Goal: Information Seeking & Learning: Find specific fact

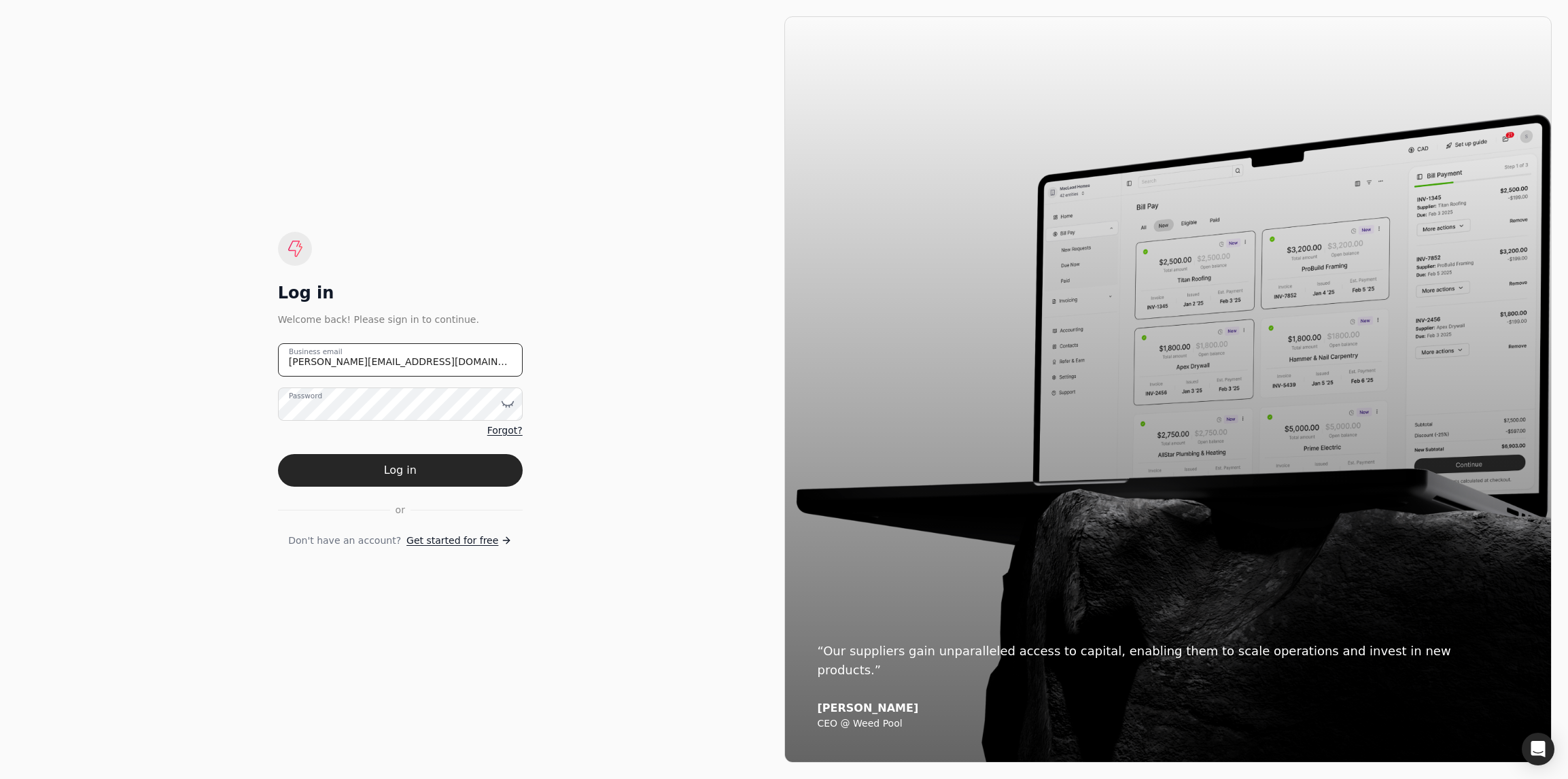
click at [354, 361] on email "[PERSON_NAME][EMAIL_ADDRESS][DOMAIN_NAME]" at bounding box center [400, 360] width 244 height 33
click at [573, 453] on div "Log in Welcome back! Please sign in to continue. [PERSON_NAME][EMAIL_ADDRESS][D…" at bounding box center [400, 390] width 767 height 747
drag, startPoint x: 462, startPoint y: 485, endPoint x: 504, endPoint y: 490, distance: 42.3
click at [463, 485] on button "Log in" at bounding box center [400, 470] width 244 height 32
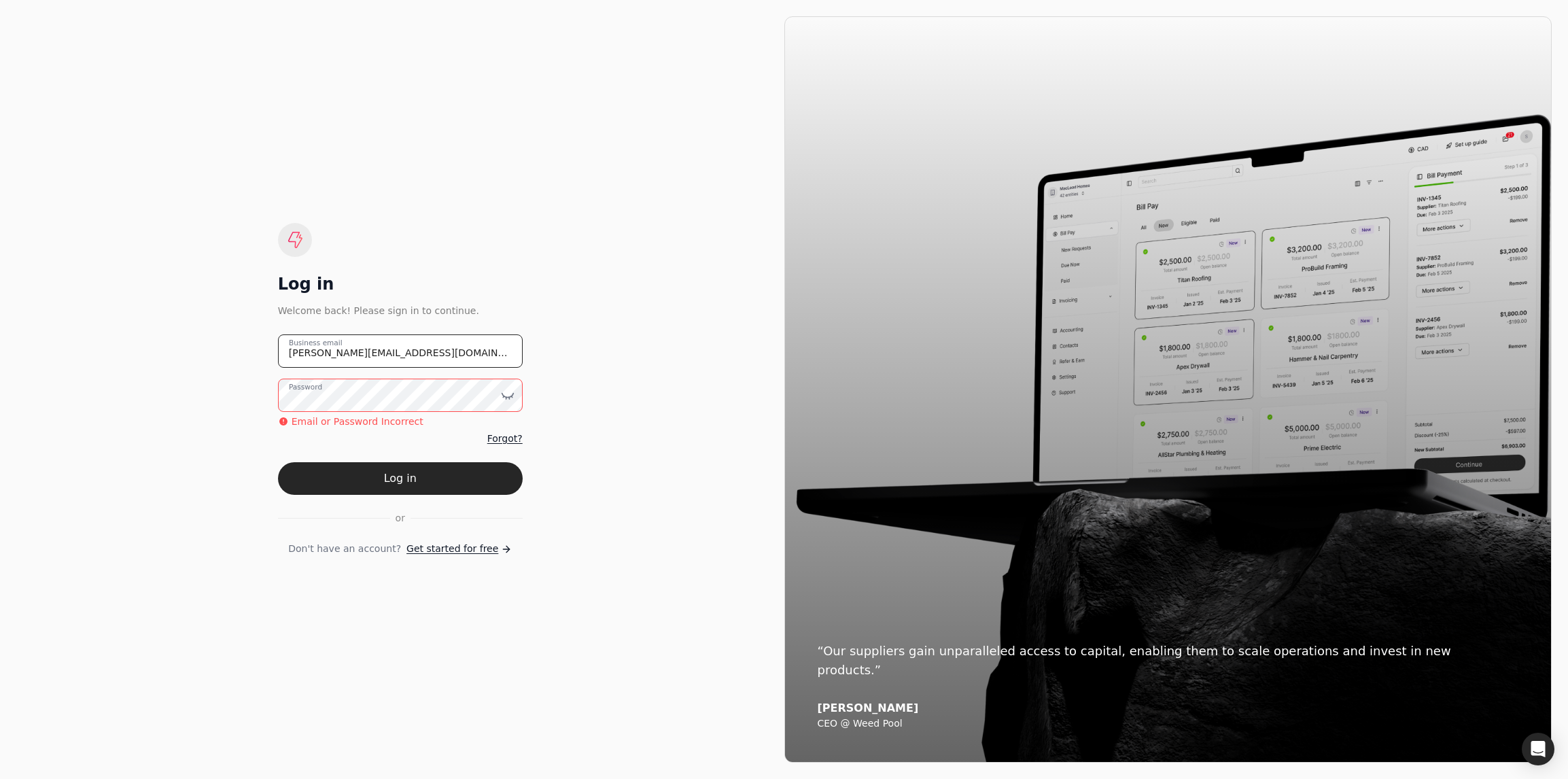
click at [305, 355] on email "[PERSON_NAME][EMAIL_ADDRESS][DOMAIN_NAME]" at bounding box center [400, 351] width 244 height 33
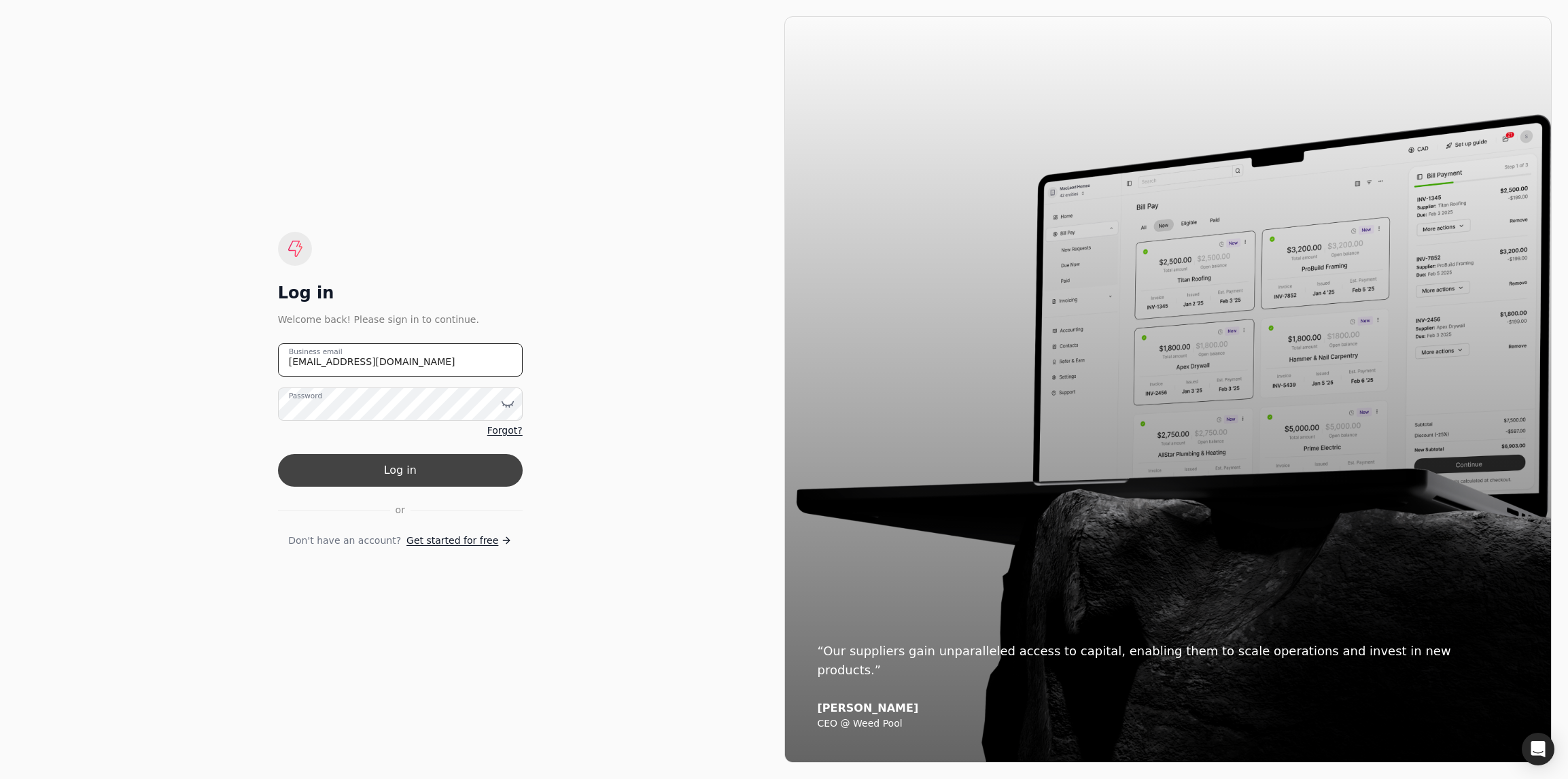
type email "[EMAIL_ADDRESS][DOMAIN_NAME]"
drag, startPoint x: 443, startPoint y: 459, endPoint x: 474, endPoint y: 469, distance: 32.6
click at [444, 459] on button "Log in" at bounding box center [400, 470] width 244 height 32
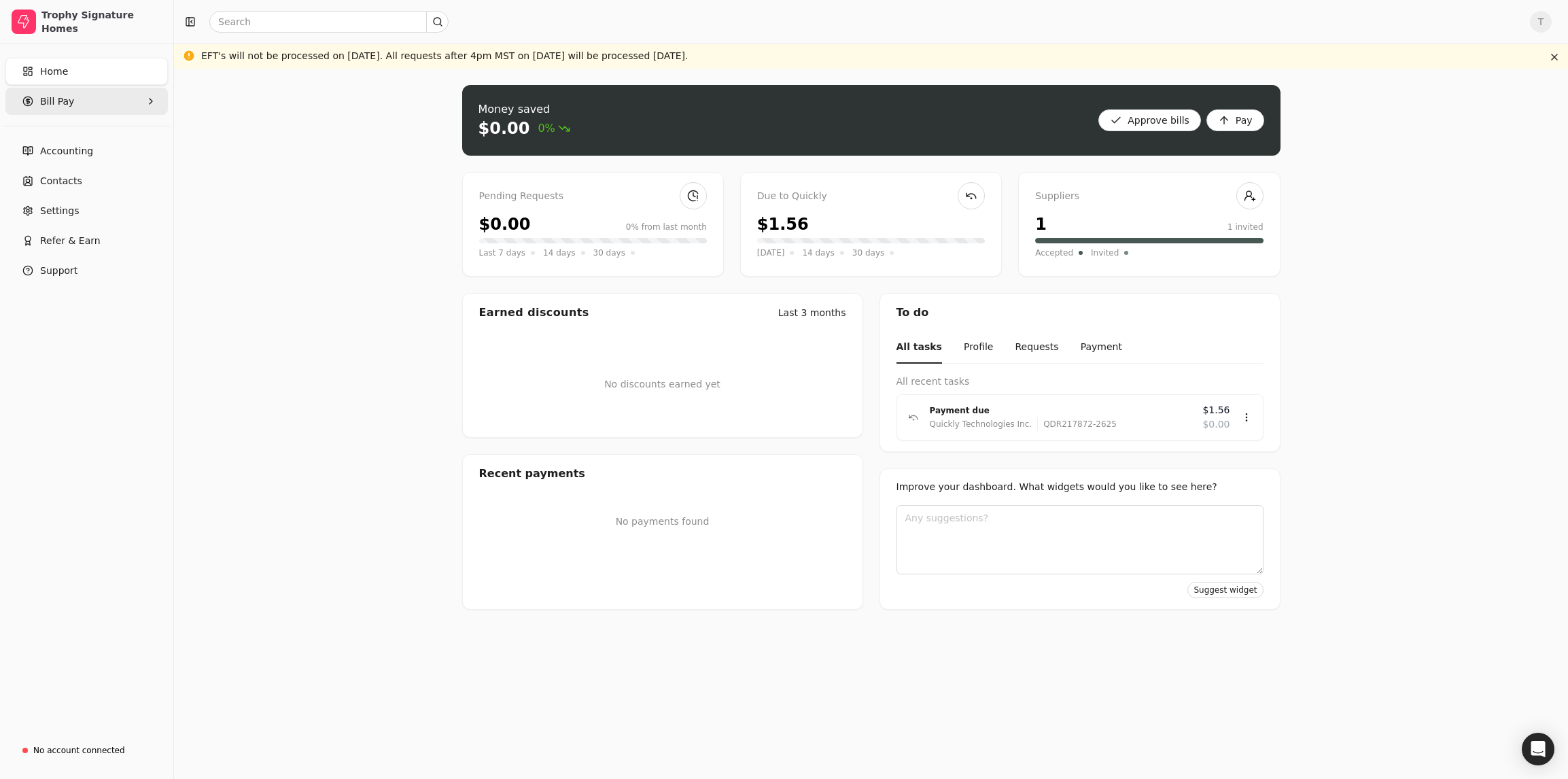
click at [52, 99] on span "Bill Pay" at bounding box center [57, 102] width 34 height 15
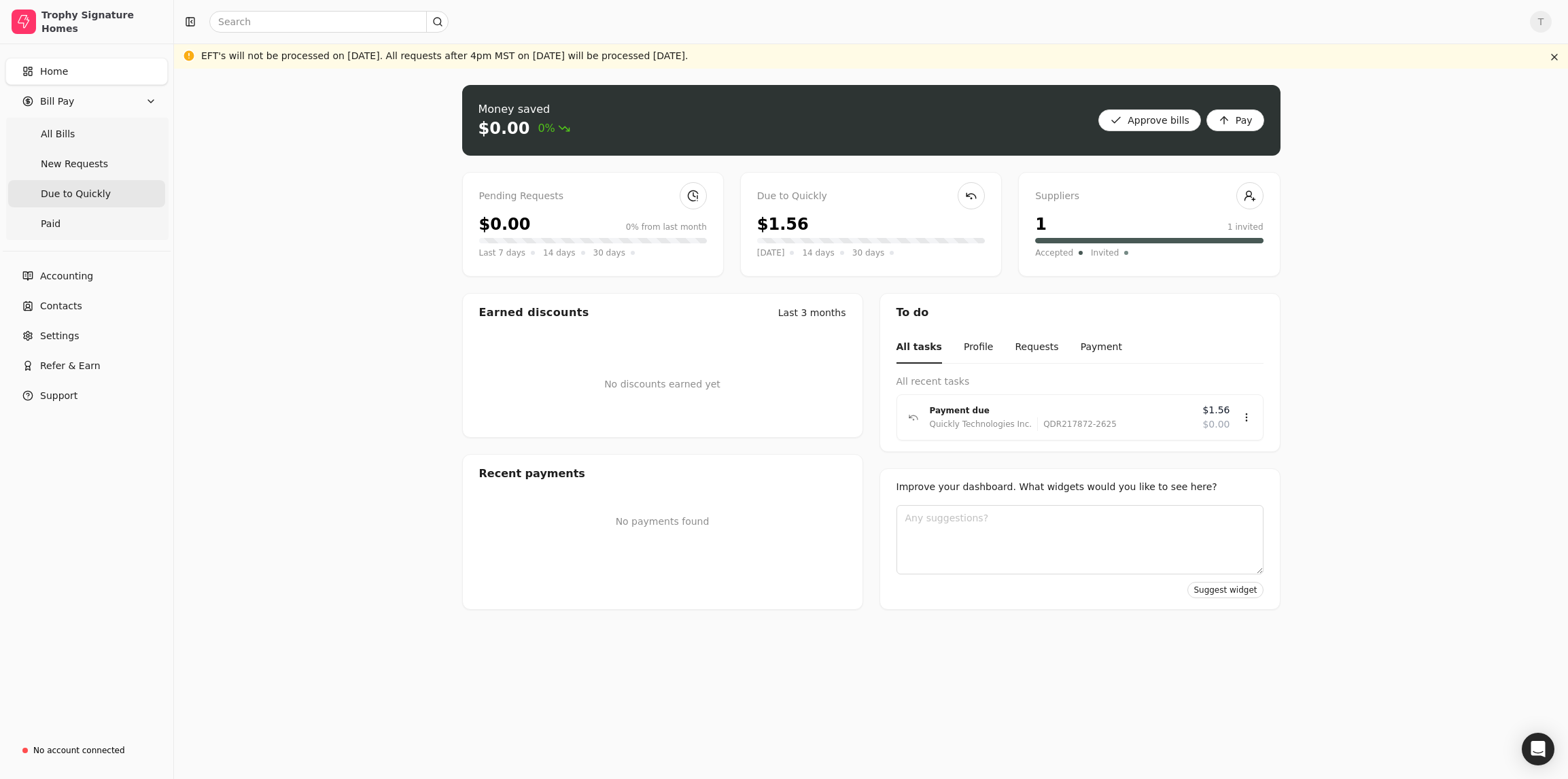
click at [69, 197] on span "Due to Quickly" at bounding box center [76, 194] width 70 height 15
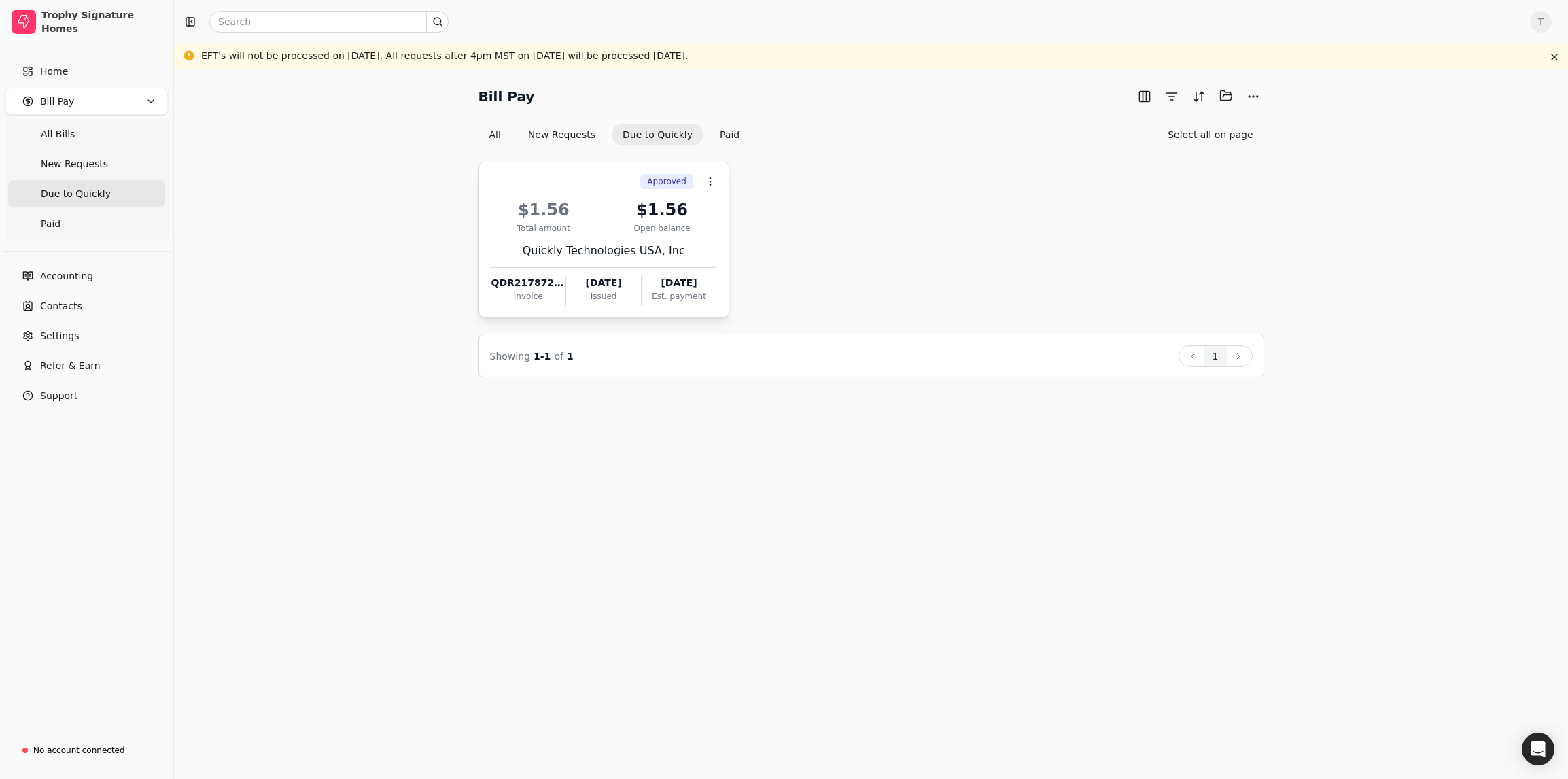
click at [655, 231] on div "Open balance" at bounding box center [662, 228] width 109 height 12
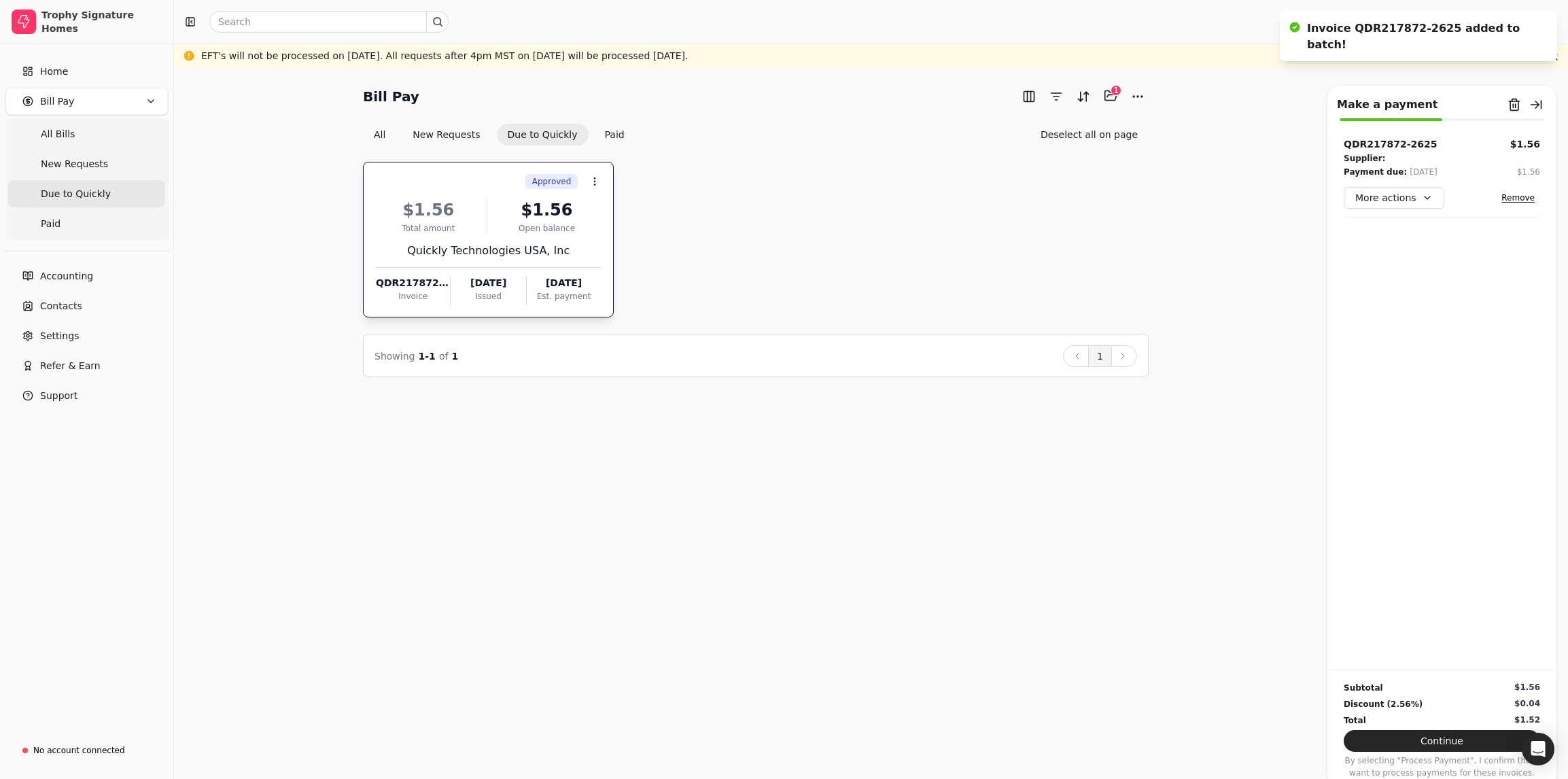
click at [459, 217] on div "$1.56" at bounding box center [428, 210] width 106 height 24
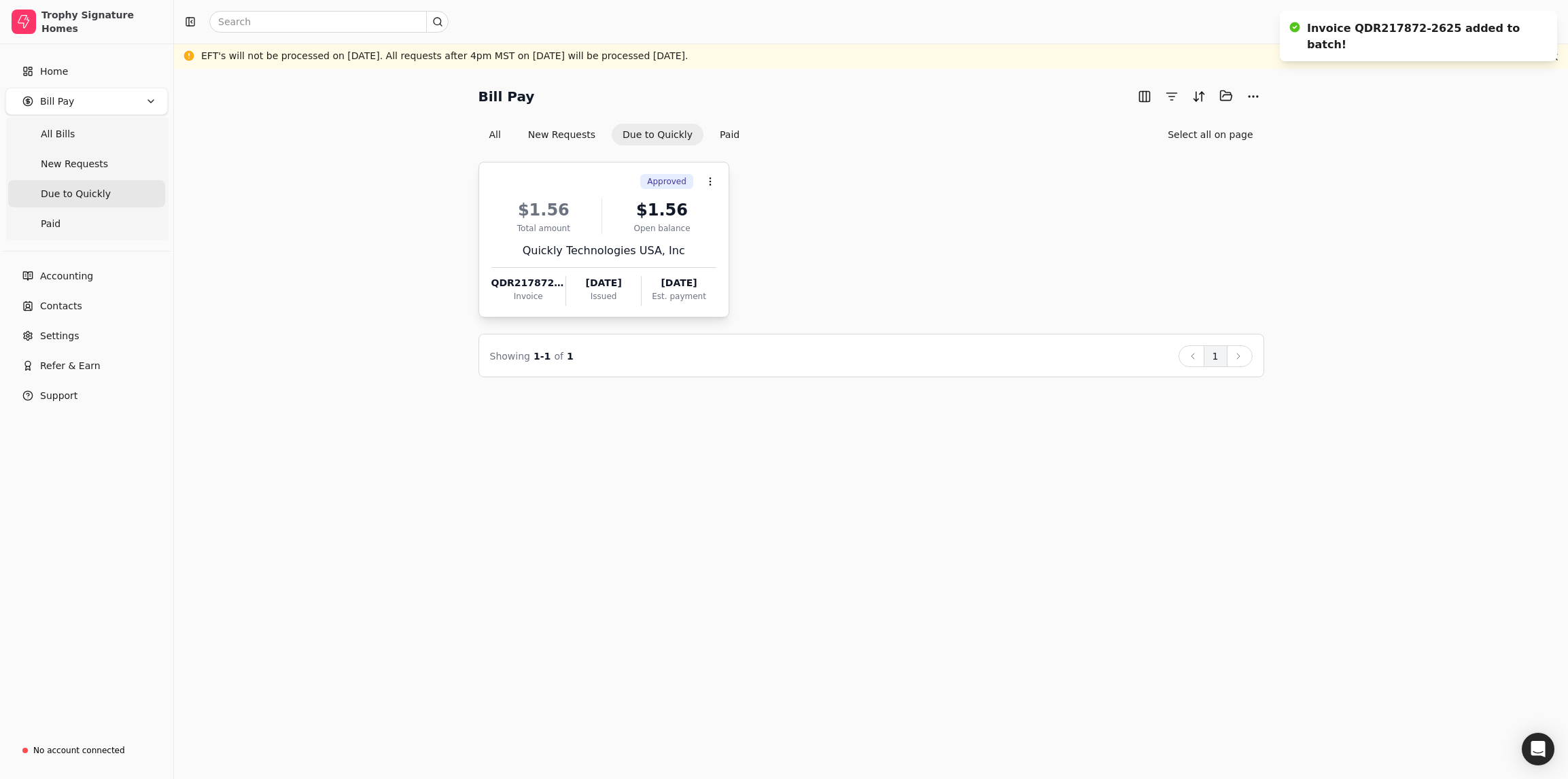
click at [595, 226] on div "Total amount" at bounding box center [543, 228] width 106 height 12
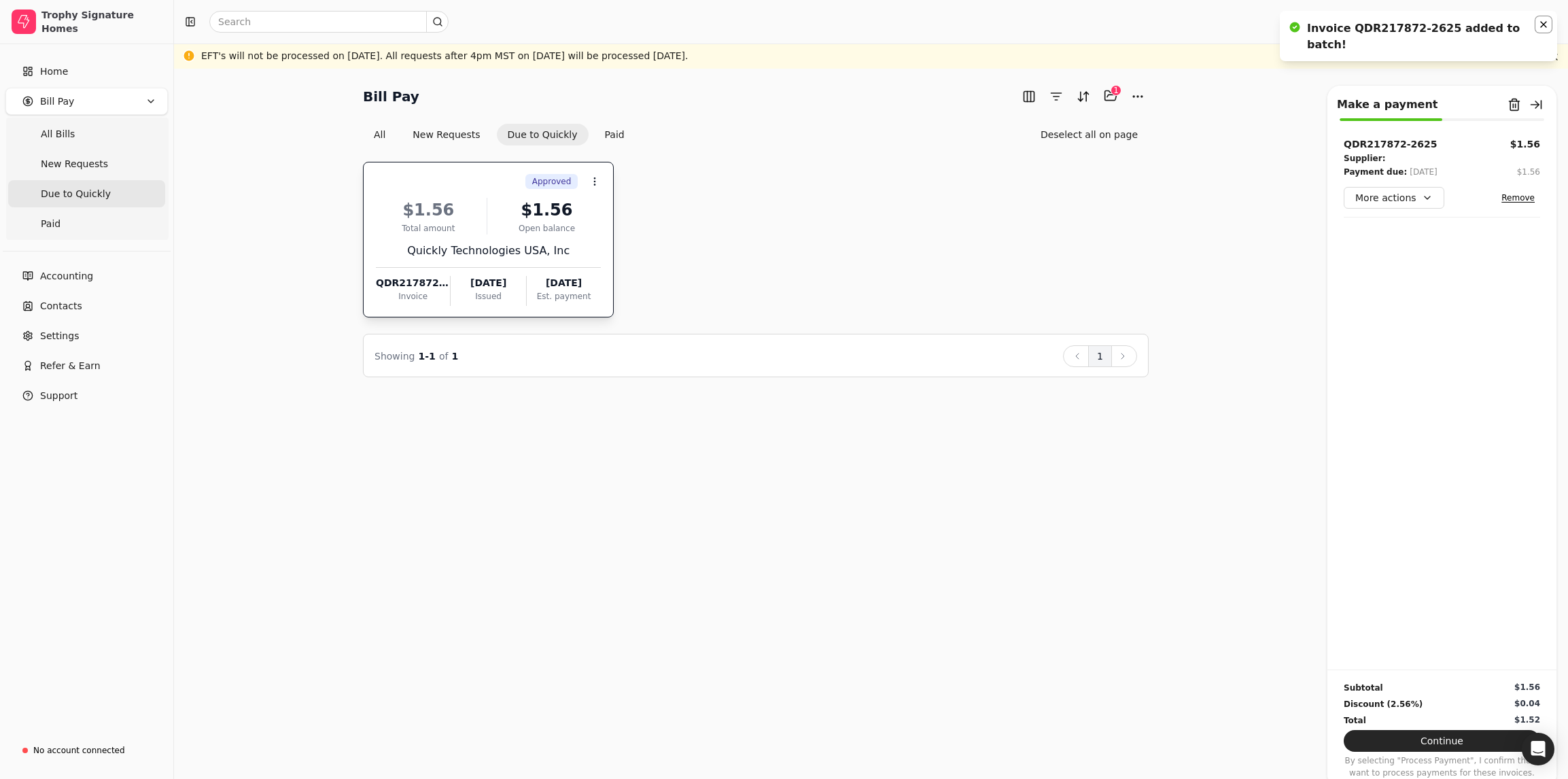
click at [1541, 23] on icon "Notifications (F8)" at bounding box center [1543, 24] width 6 height 6
click at [473, 235] on div "$1.56 Total amount $1.56 Open balance Quickly Technologies USA, Inc QDR217872-2…" at bounding box center [488, 248] width 225 height 116
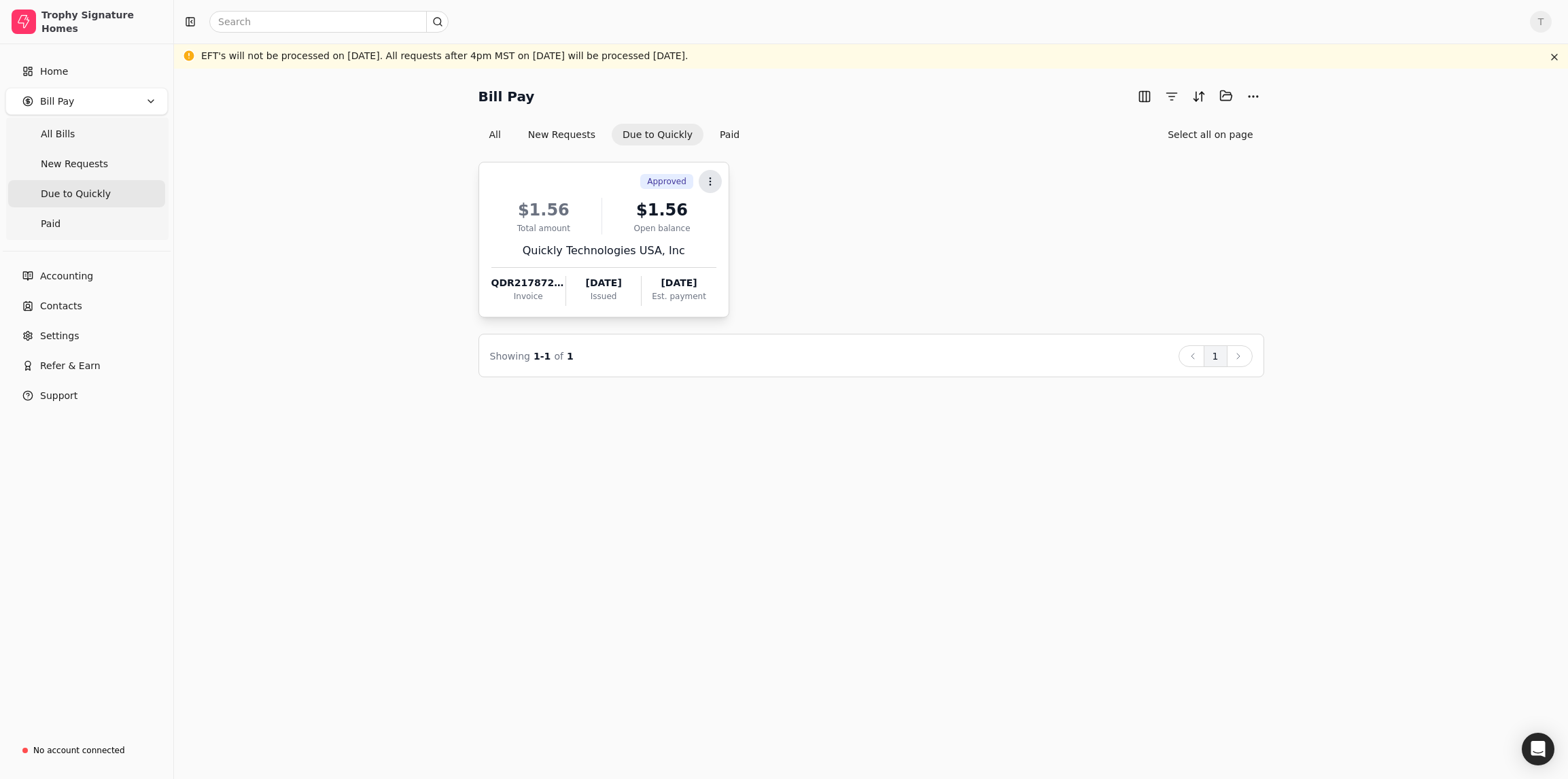
click at [711, 180] on icon at bounding box center [709, 181] width 10 height 10
click at [756, 218] on li "Open" at bounding box center [775, 214] width 167 height 25
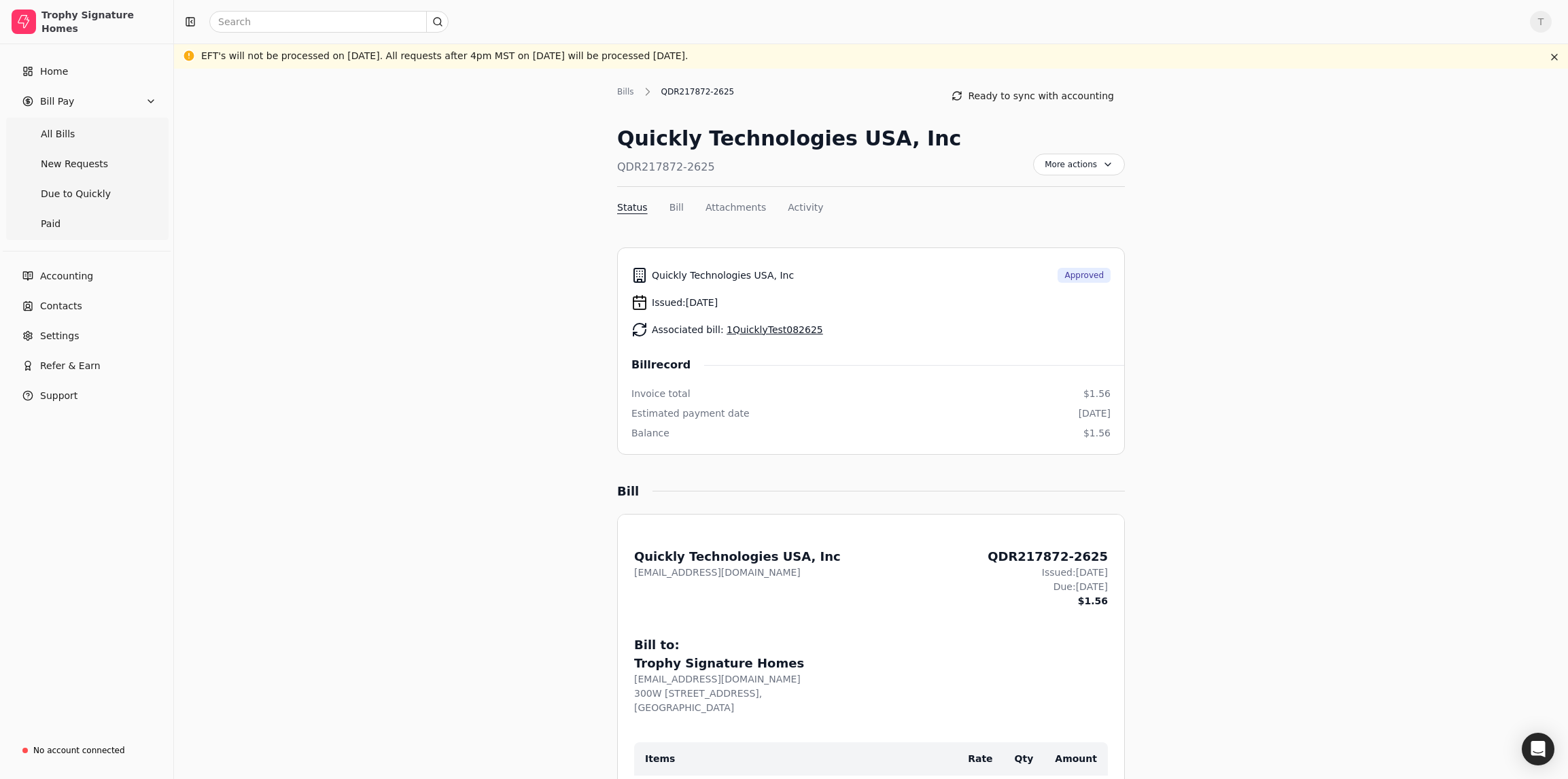
click at [788, 330] on link "1QuicklyTest082625" at bounding box center [775, 329] width 97 height 10
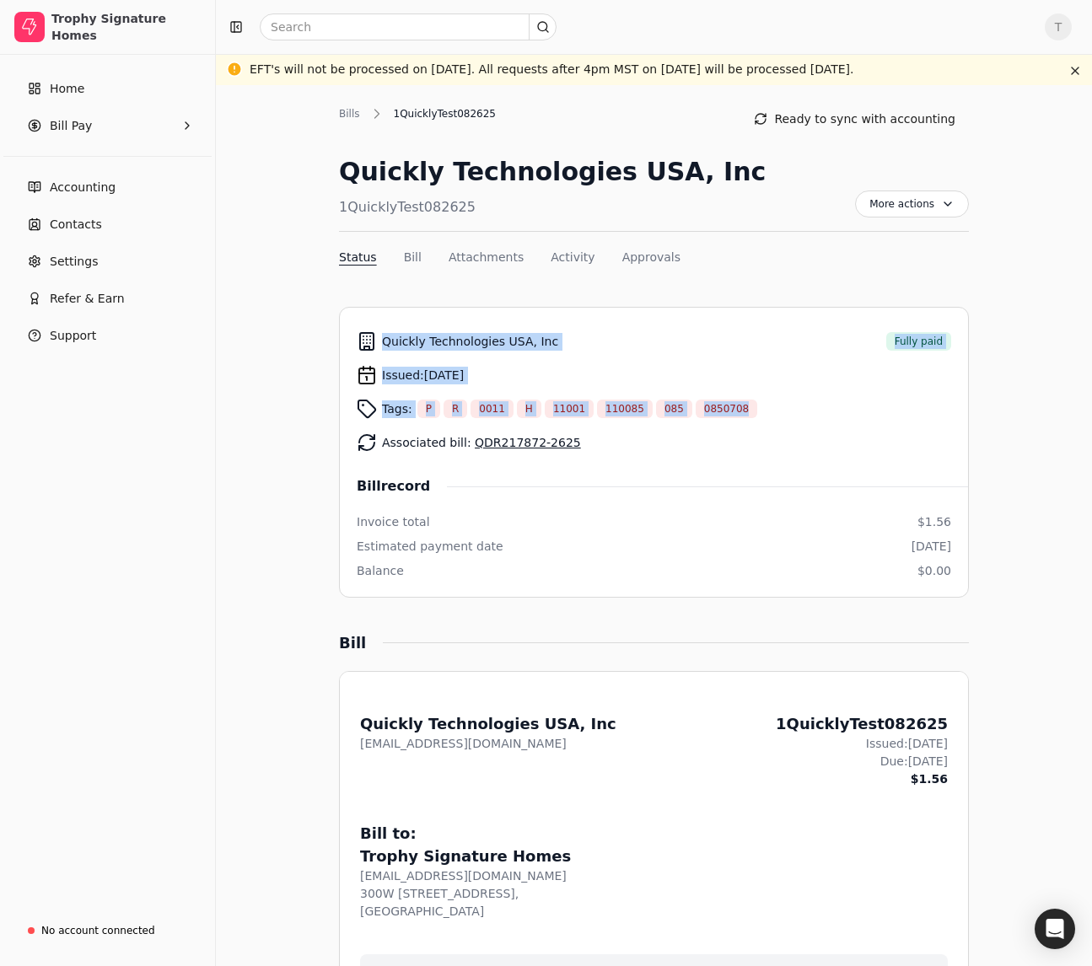
drag, startPoint x: 778, startPoint y: 412, endPoint x: 300, endPoint y: 319, distance: 487.0
click at [754, 448] on div "Associated bill: QDR217872-2625" at bounding box center [654, 443] width 594 height 34
drag, startPoint x: 751, startPoint y: 407, endPoint x: 678, endPoint y: 389, distance: 75.4
click at [350, 321] on li "Quickly Technologies USA, Inc Fully paid Issued: Aug 26, 2025 Tags: P R 0011 H …" at bounding box center [654, 452] width 630 height 291
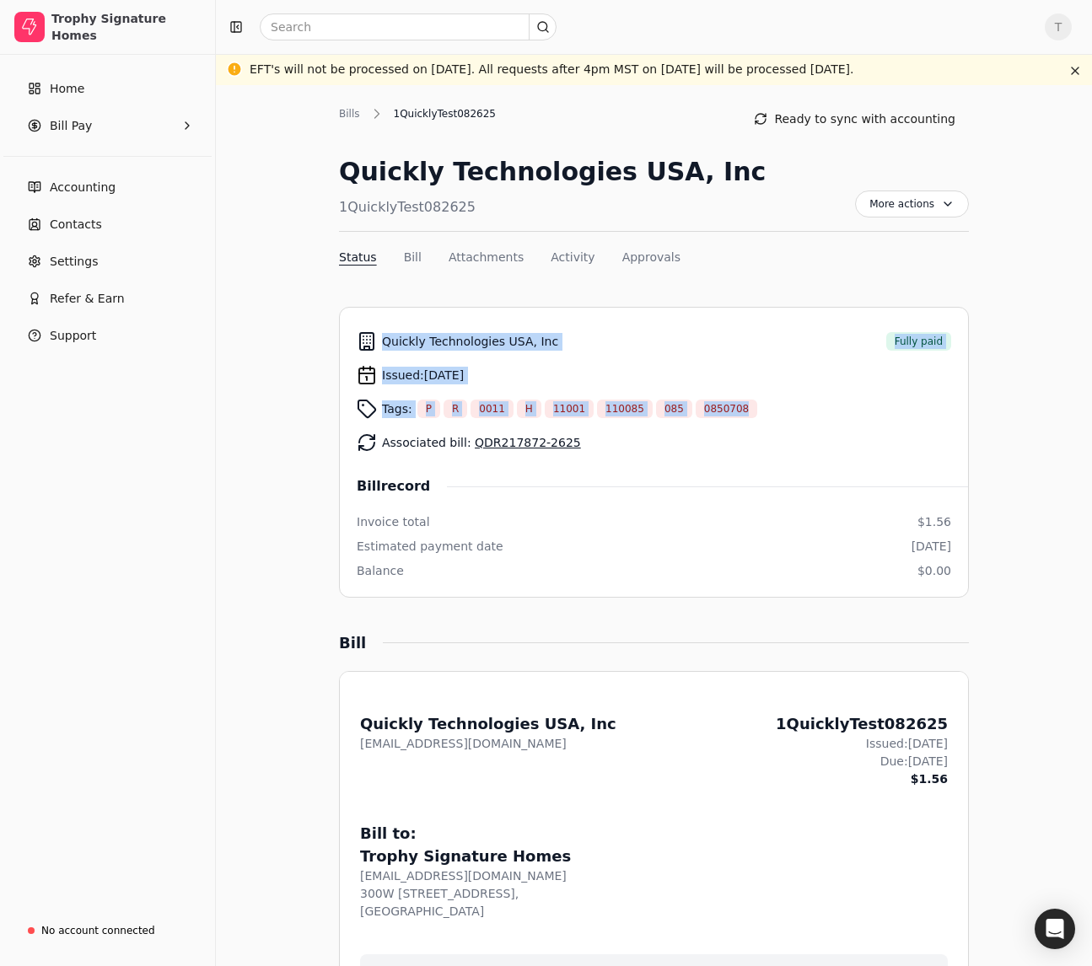
click at [793, 416] on div "Tags: P R 0011 H 11001 110085 085 0850708" at bounding box center [654, 409] width 594 height 34
drag, startPoint x: 772, startPoint y: 412, endPoint x: 300, endPoint y: 228, distance: 506.8
click at [876, 436] on div "Associated bill: QDR217872-2625" at bounding box center [654, 443] width 594 height 34
drag, startPoint x: 764, startPoint y: 410, endPoint x: 315, endPoint y: 368, distance: 450.4
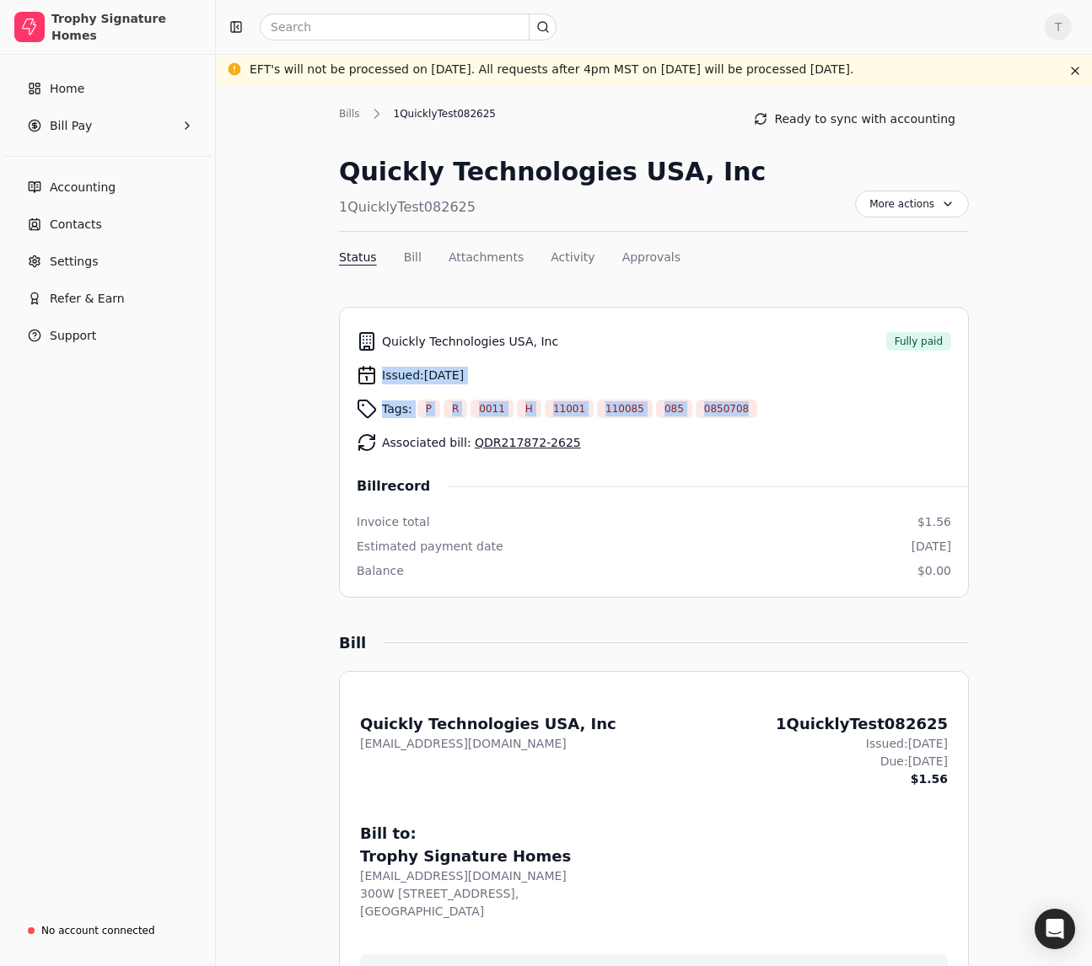
click at [759, 444] on div "Associated bill: QDR217872-2625" at bounding box center [654, 443] width 594 height 34
drag, startPoint x: 773, startPoint y: 409, endPoint x: 507, endPoint y: 380, distance: 267.9
click at [346, 366] on li "Quickly Technologies USA, Inc Fully paid Issued: Aug 26, 2025 Tags: P R 0011 H …" at bounding box center [654, 452] width 630 height 291
drag, startPoint x: 796, startPoint y: 380, endPoint x: 787, endPoint y: 411, distance: 32.3
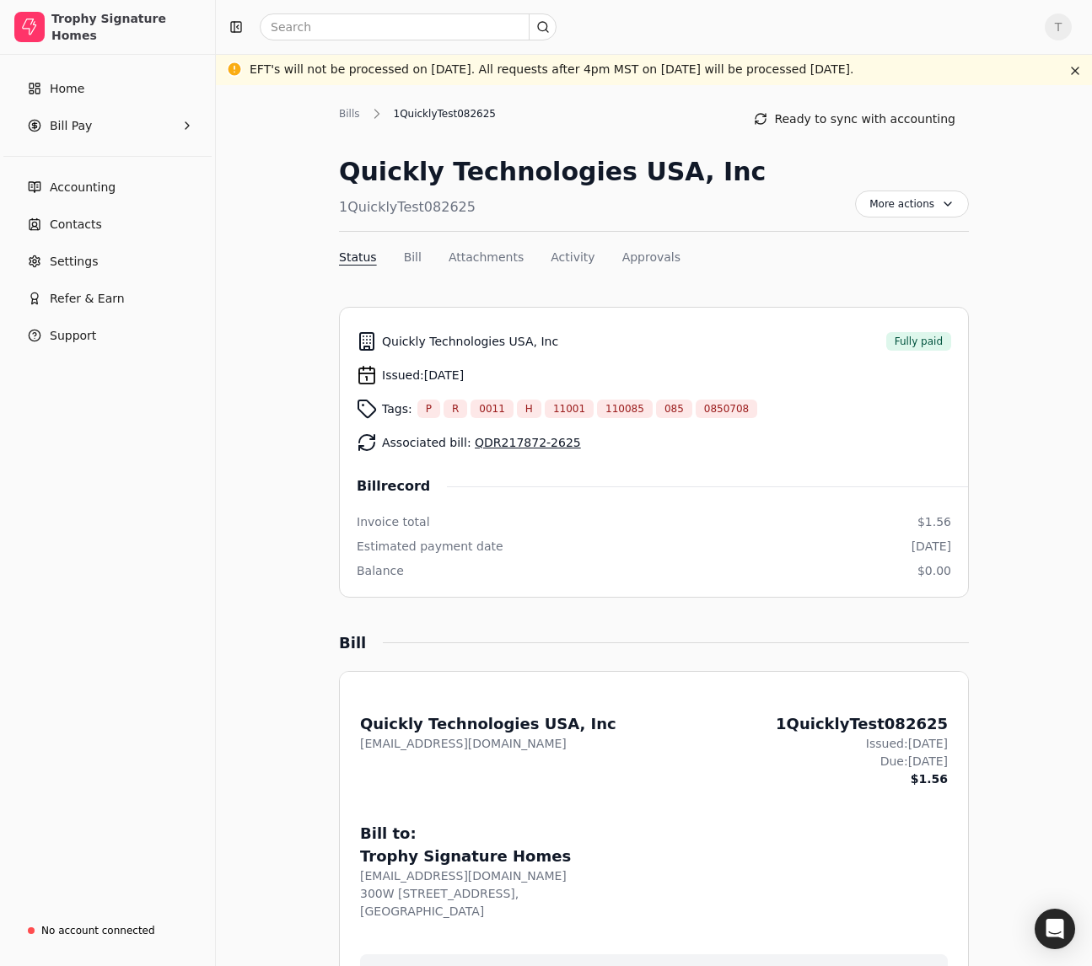
click at [797, 380] on div "Issued: Aug 26, 2025" at bounding box center [654, 375] width 594 height 34
click at [824, 429] on div "Associated bill: QDR217872-2625" at bounding box center [654, 443] width 594 height 34
click at [950, 206] on span "More actions" at bounding box center [912, 203] width 114 height 27
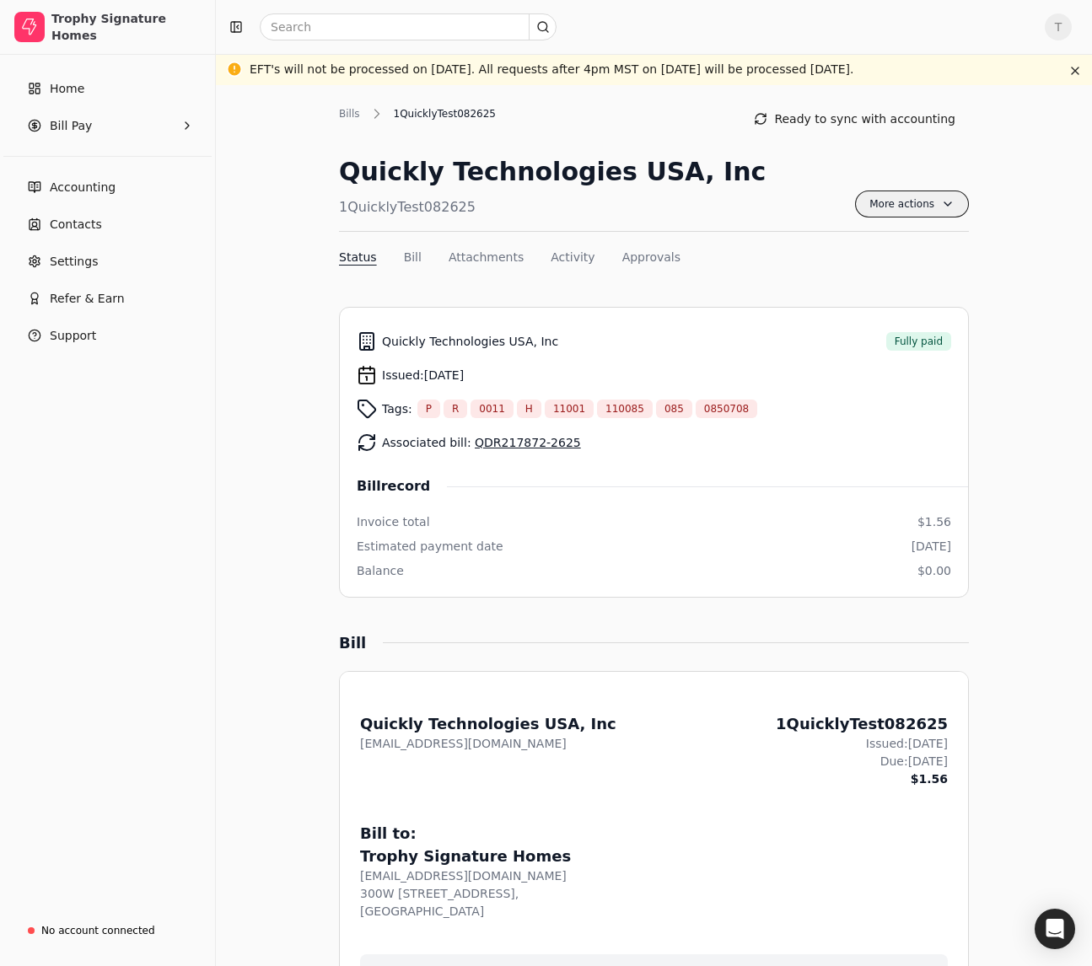
click at [950, 206] on span "More actions" at bounding box center [912, 203] width 114 height 27
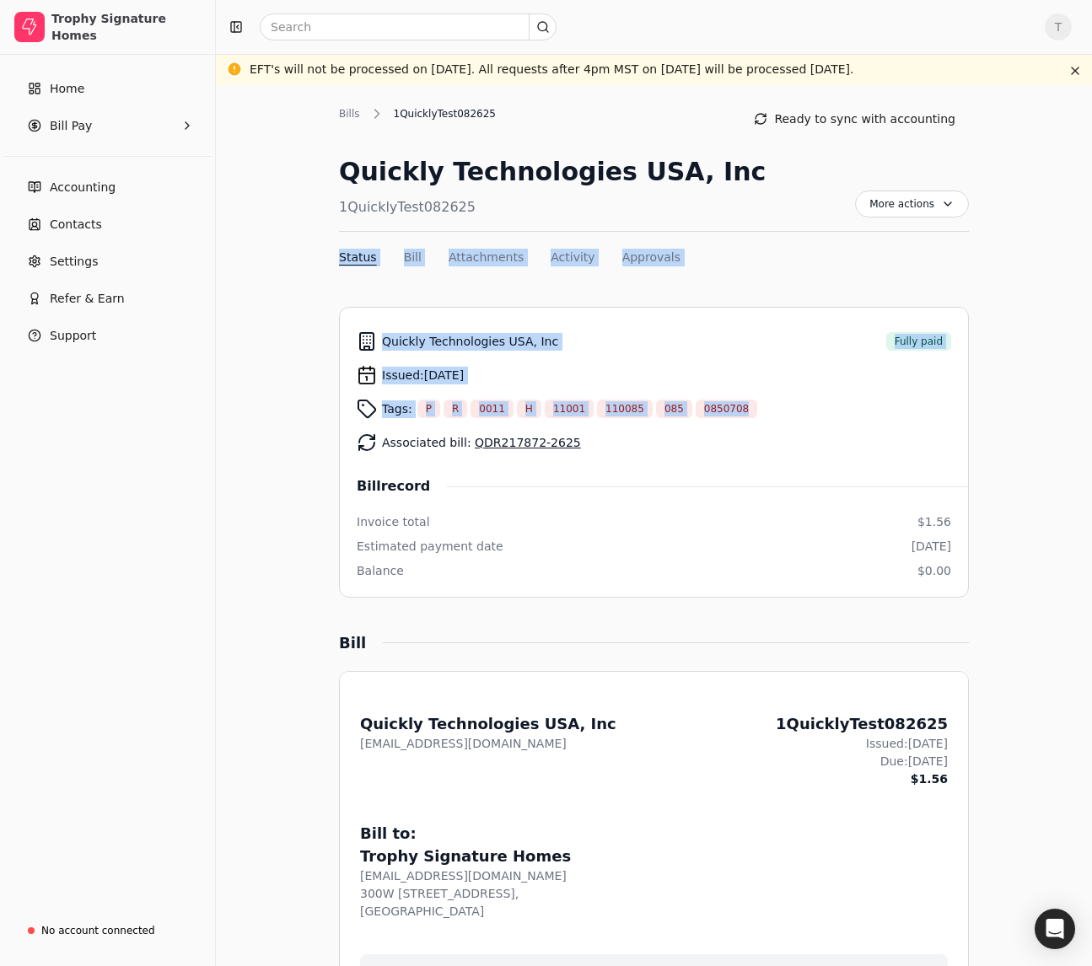
drag, startPoint x: 758, startPoint y: 407, endPoint x: 325, endPoint y: 260, distance: 456.9
click at [831, 271] on nav "Status Bill Attachments Activity Approvals" at bounding box center [654, 261] width 630 height 24
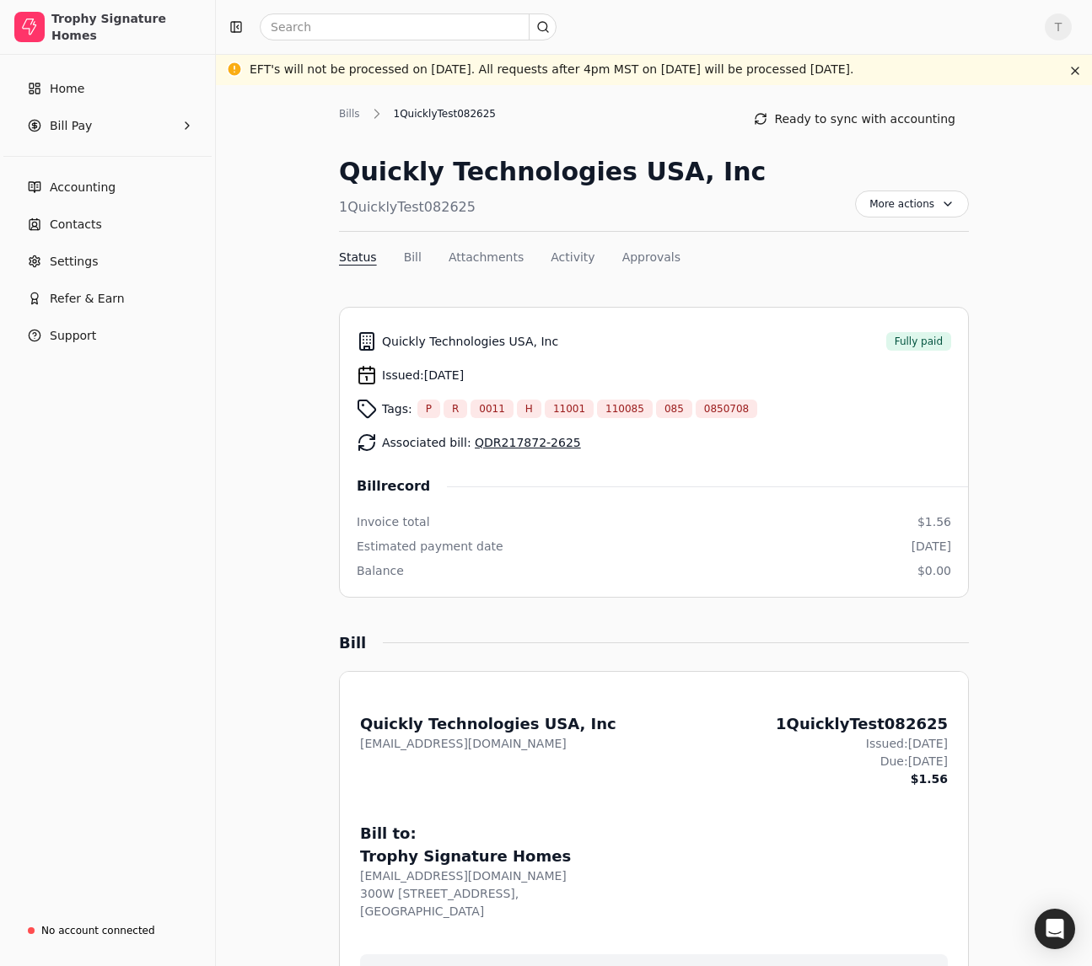
click at [714, 408] on span "0850708" at bounding box center [726, 408] width 45 height 15
drag, startPoint x: 714, startPoint y: 408, endPoint x: 790, endPoint y: 410, distance: 75.9
click at [722, 408] on span "0850708" at bounding box center [726, 408] width 45 height 15
click at [790, 410] on div "Tags: P R 0011 H 11001 110085 085 0850708" at bounding box center [654, 409] width 594 height 34
click at [809, 423] on div "Tags: P R 0011 H 11001 110085 085 0850708" at bounding box center [654, 409] width 594 height 34
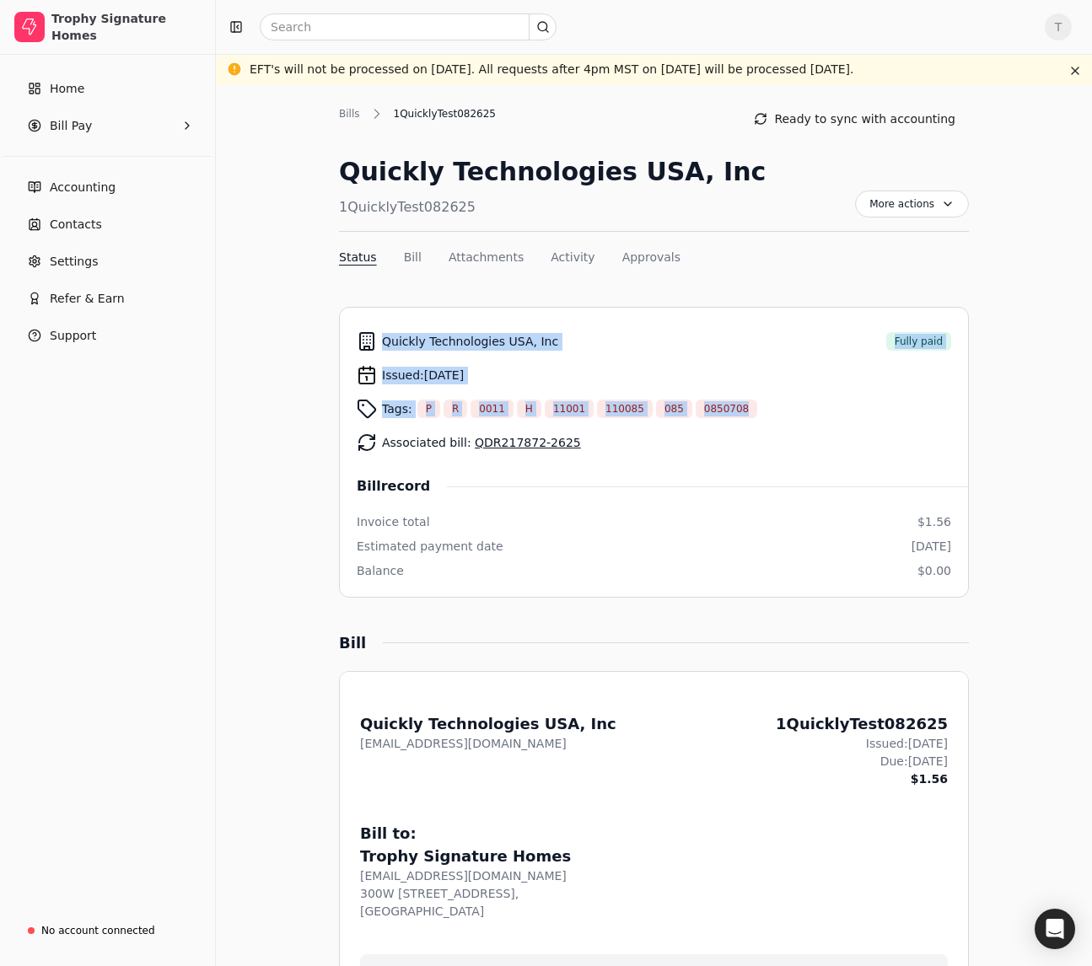
drag, startPoint x: 700, startPoint y: 406, endPoint x: 330, endPoint y: 333, distance: 377.2
click at [834, 395] on div "Tags: P R 0011 H 11001 110085 085 0850708" at bounding box center [654, 409] width 594 height 34
drag, startPoint x: 645, startPoint y: 410, endPoint x: 373, endPoint y: 347, distance: 279.3
click at [373, 347] on div "Quickly Technologies USA, Inc Fully paid Issued: Aug 26, 2025 Tags: P R 0011 H …" at bounding box center [654, 452] width 594 height 255
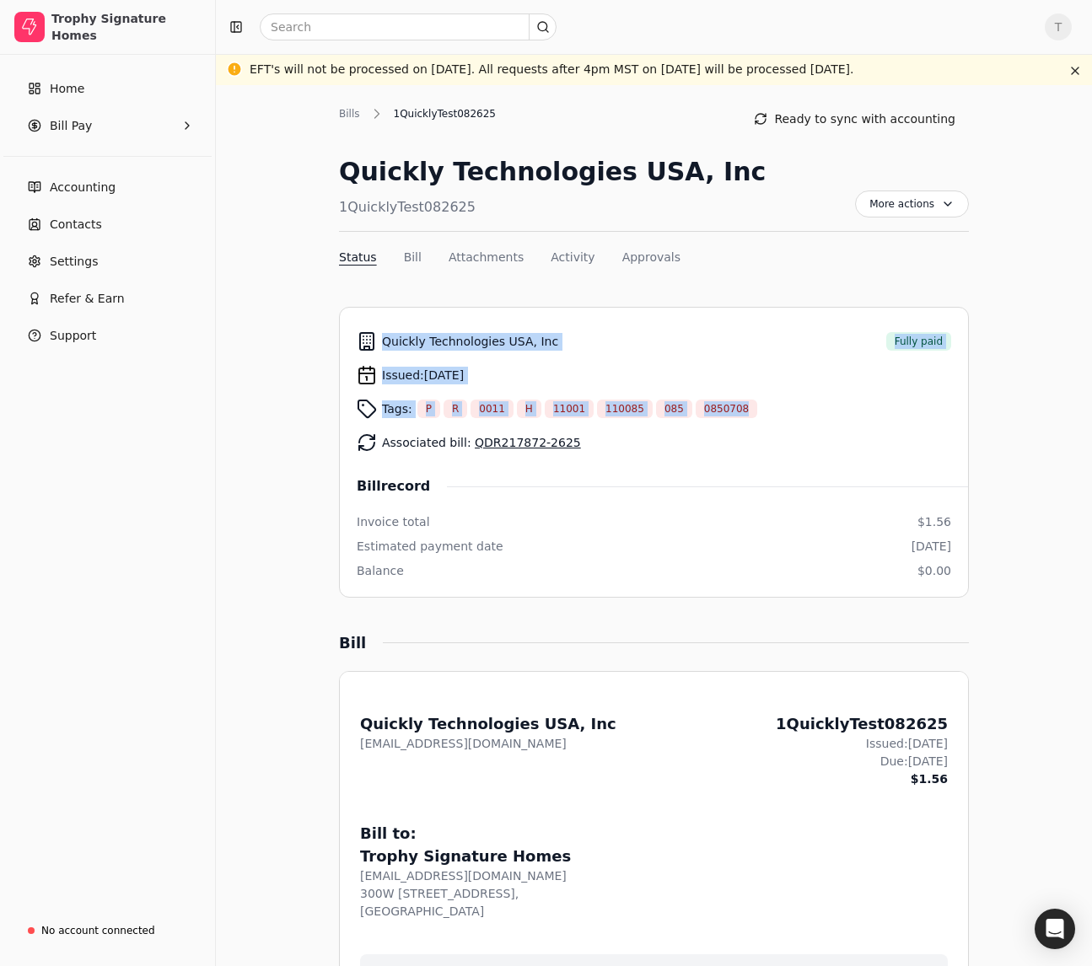
click at [798, 407] on div "Tags: P R 0011 H 11001 110085 085 0850708" at bounding box center [654, 409] width 594 height 34
click at [346, 112] on div "Bills" at bounding box center [354, 113] width 30 height 15
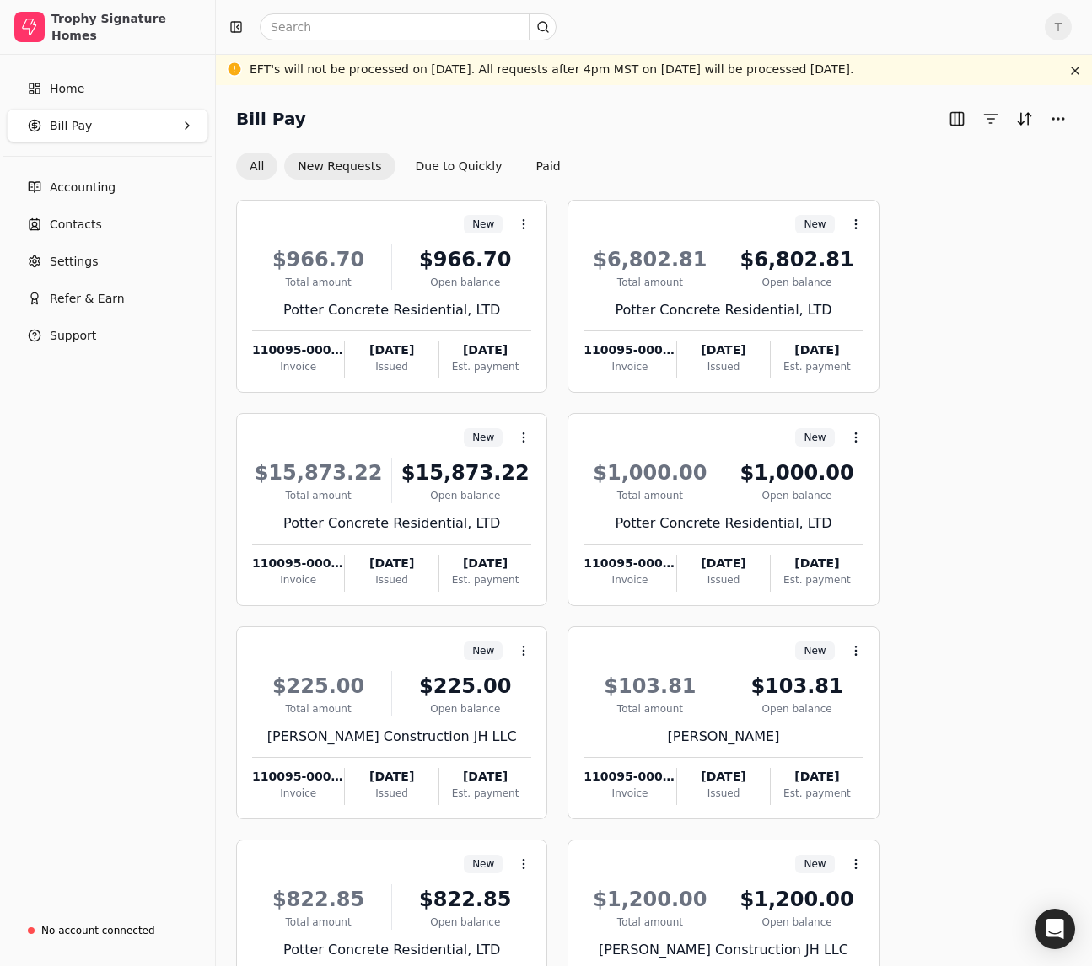
click at [324, 160] on button "New Requests" at bounding box center [339, 166] width 110 height 27
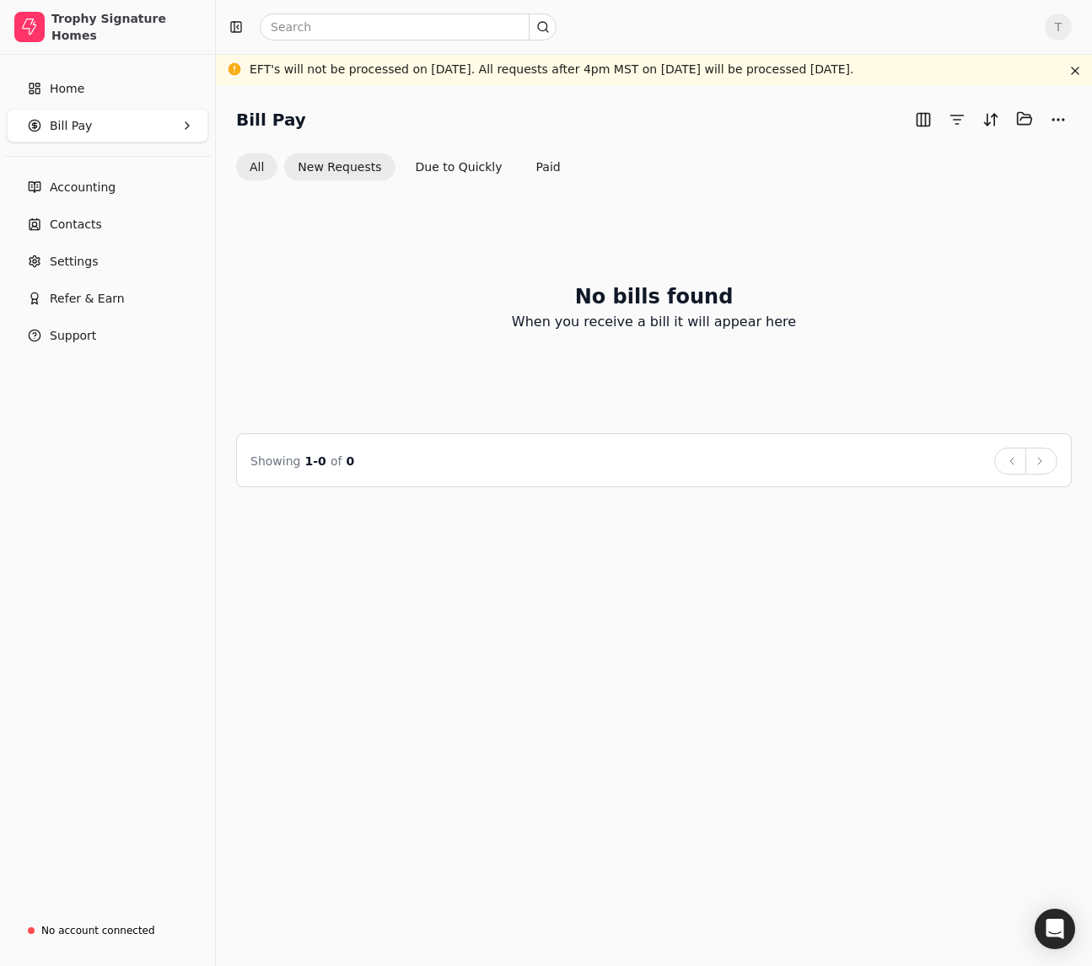
click at [255, 169] on button "All" at bounding box center [256, 166] width 41 height 27
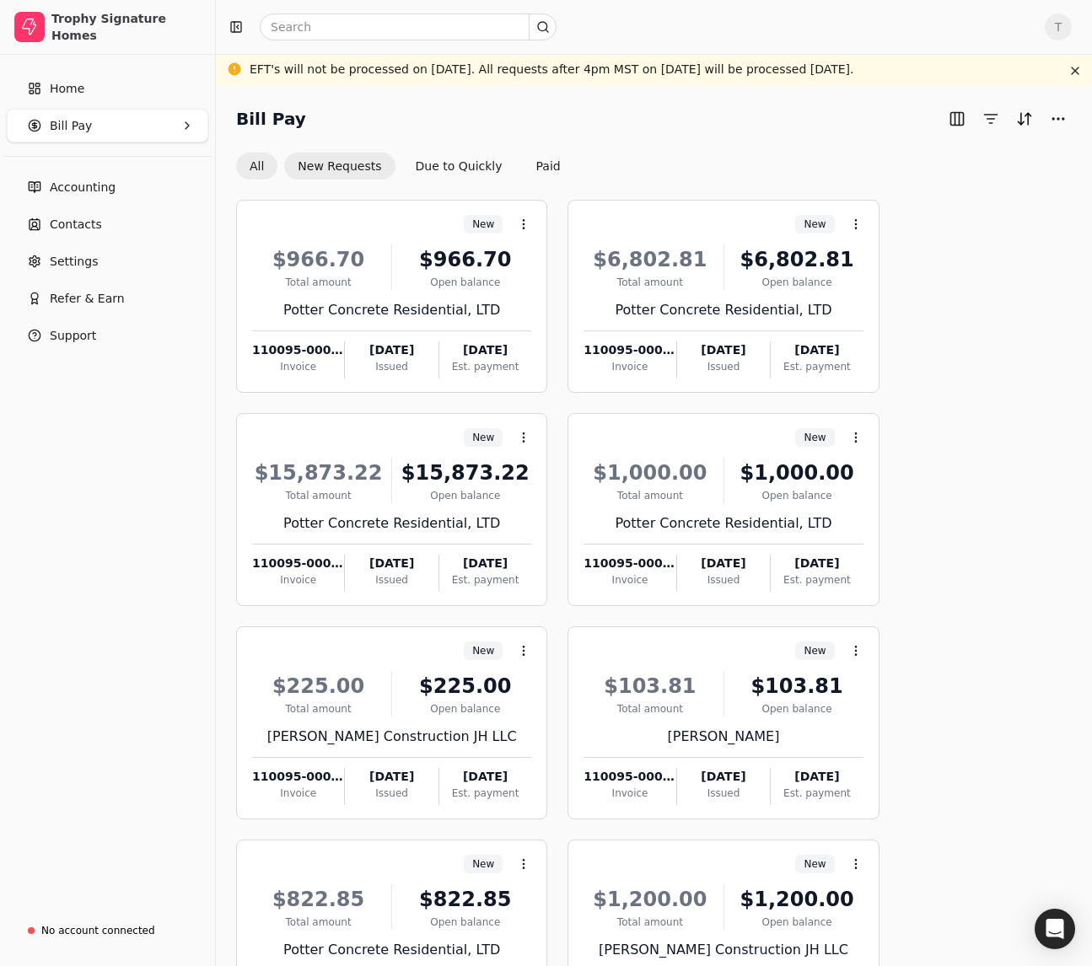
click at [313, 164] on button "New Requests" at bounding box center [339, 166] width 110 height 27
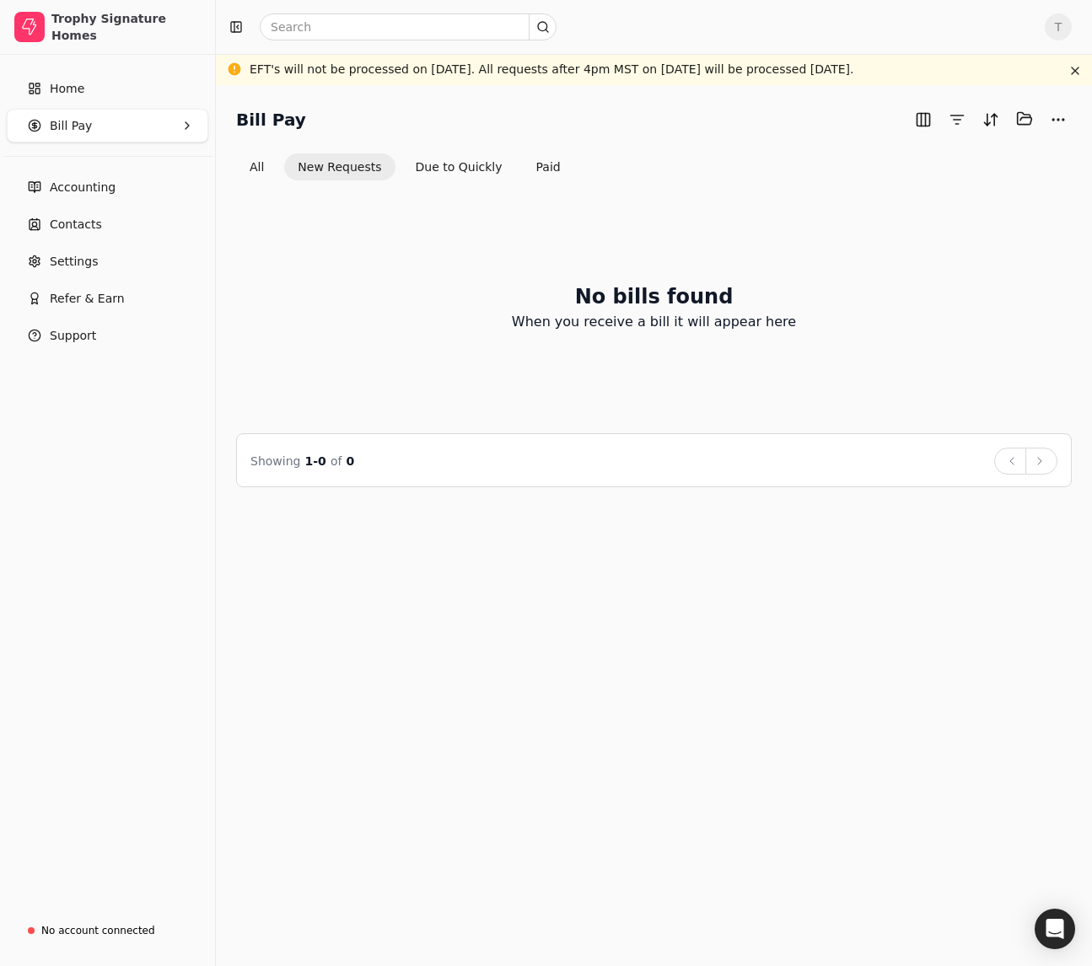
drag, startPoint x: 451, startPoint y: 161, endPoint x: 448, endPoint y: 142, distance: 19.6
click at [451, 161] on button "Due to Quickly" at bounding box center [459, 166] width 114 height 27
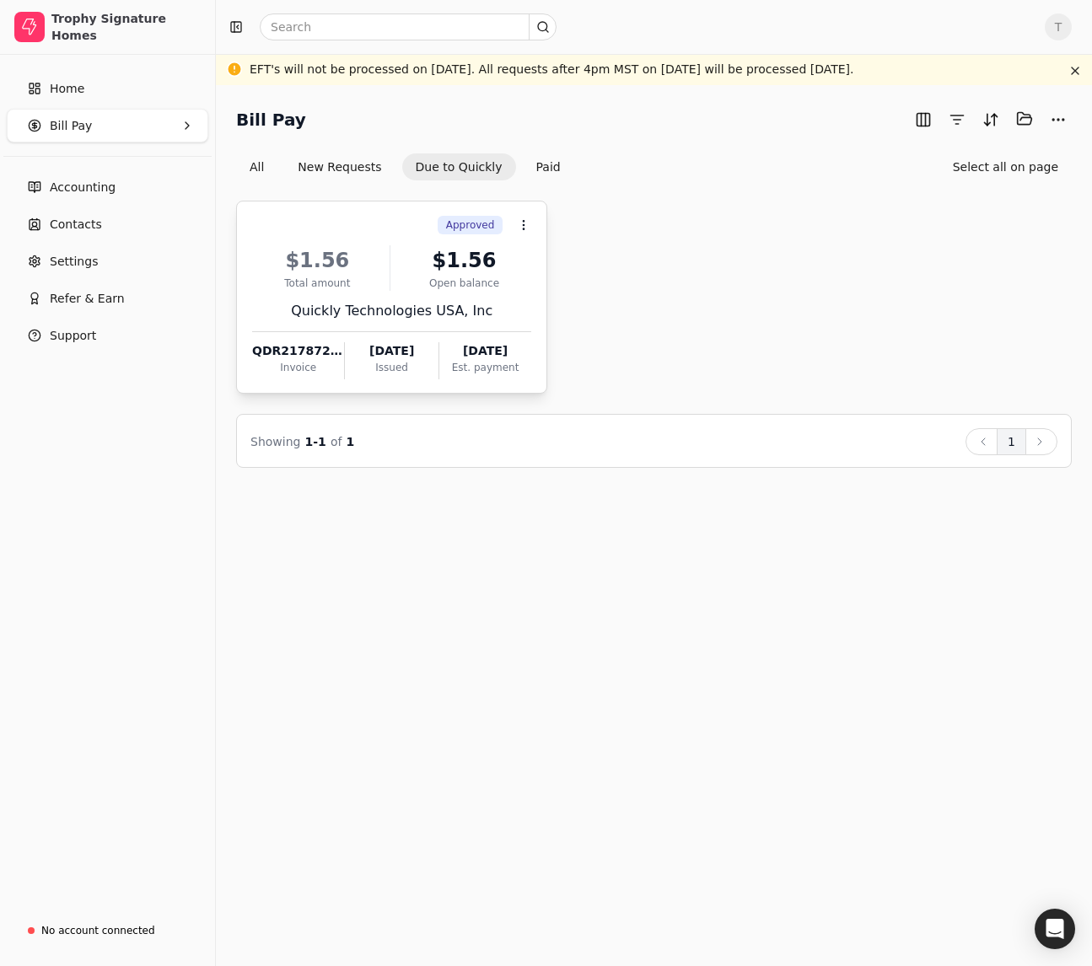
click at [435, 276] on div "Open balance" at bounding box center [464, 283] width 135 height 15
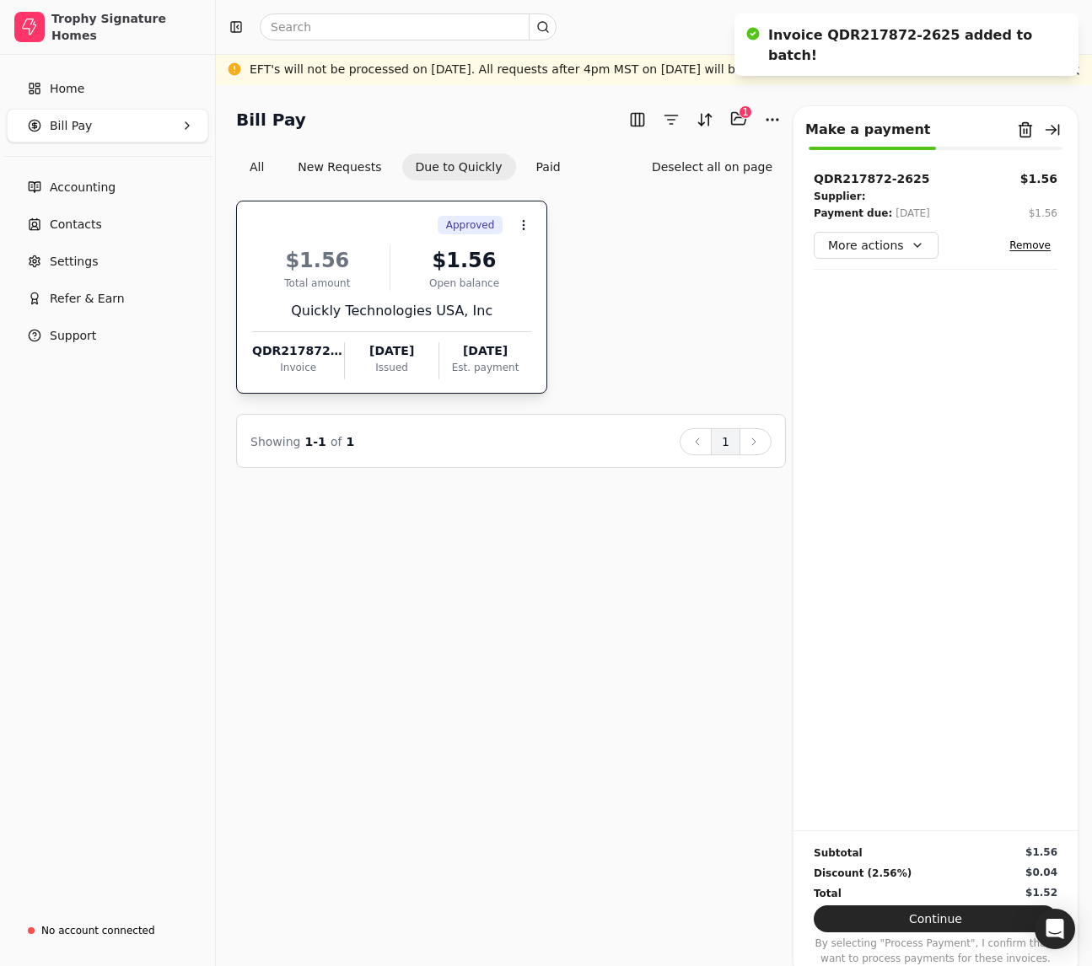
click at [436, 279] on div "Open balance" at bounding box center [464, 283] width 135 height 15
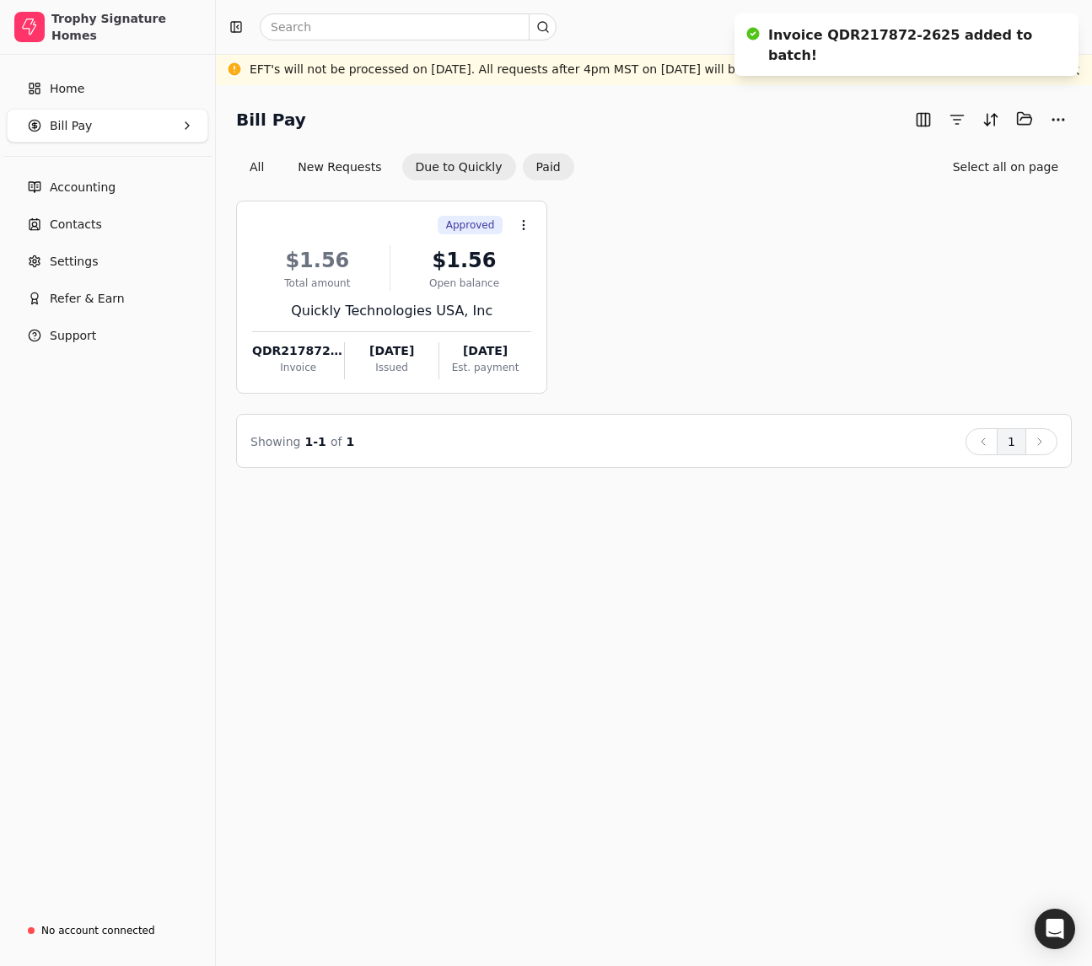
click at [538, 166] on button "Paid" at bounding box center [548, 166] width 51 height 27
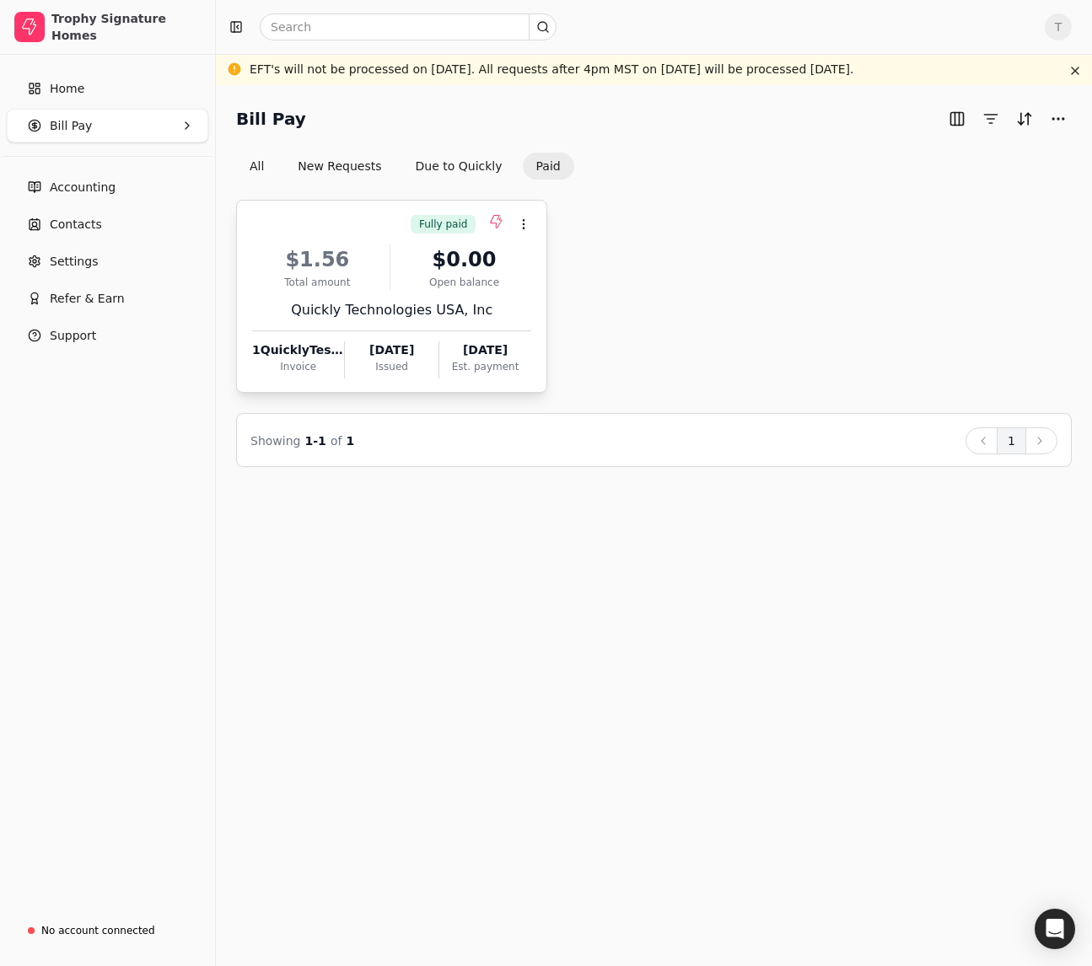
click at [434, 278] on div "Open balance" at bounding box center [464, 282] width 135 height 15
click at [555, 266] on span "Open" at bounding box center [550, 266] width 31 height 18
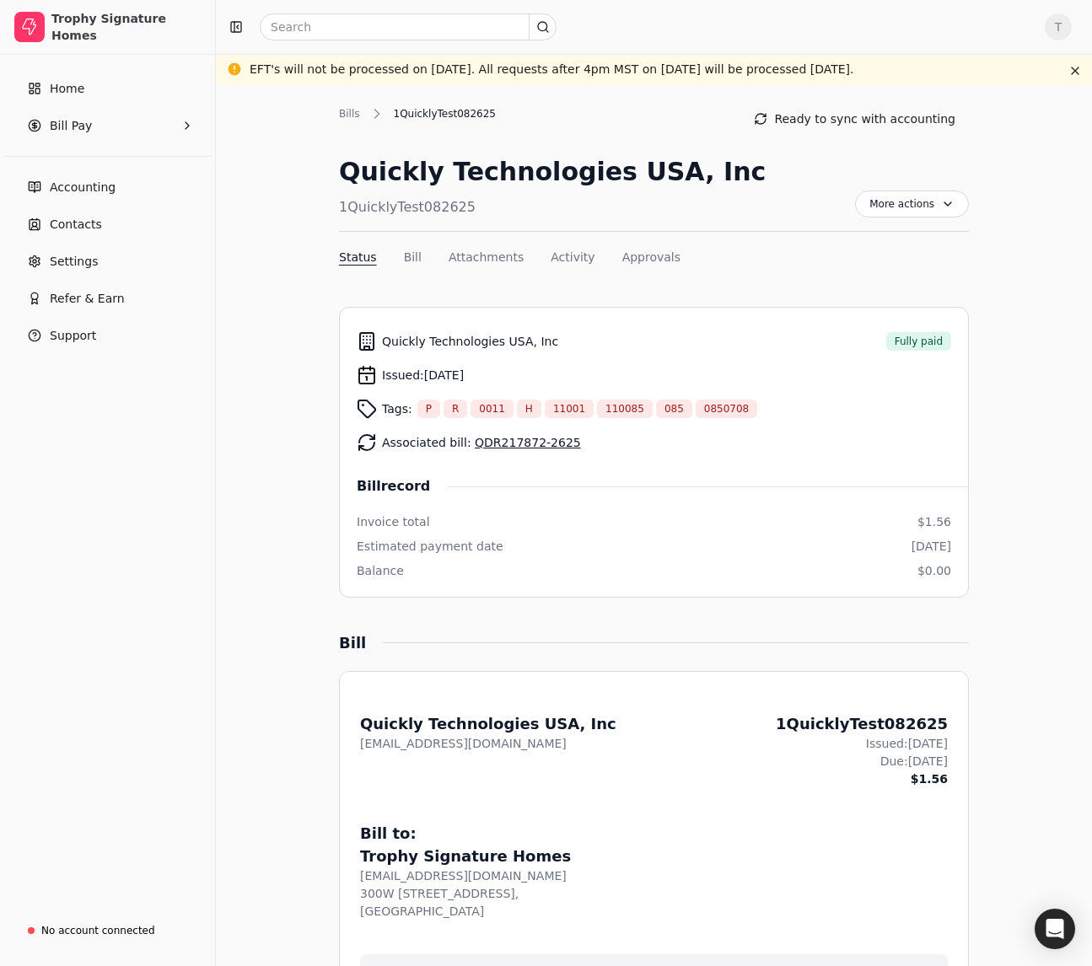
click at [967, 257] on nav "Status Bill Attachments Activity Approvals" at bounding box center [654, 261] width 630 height 24
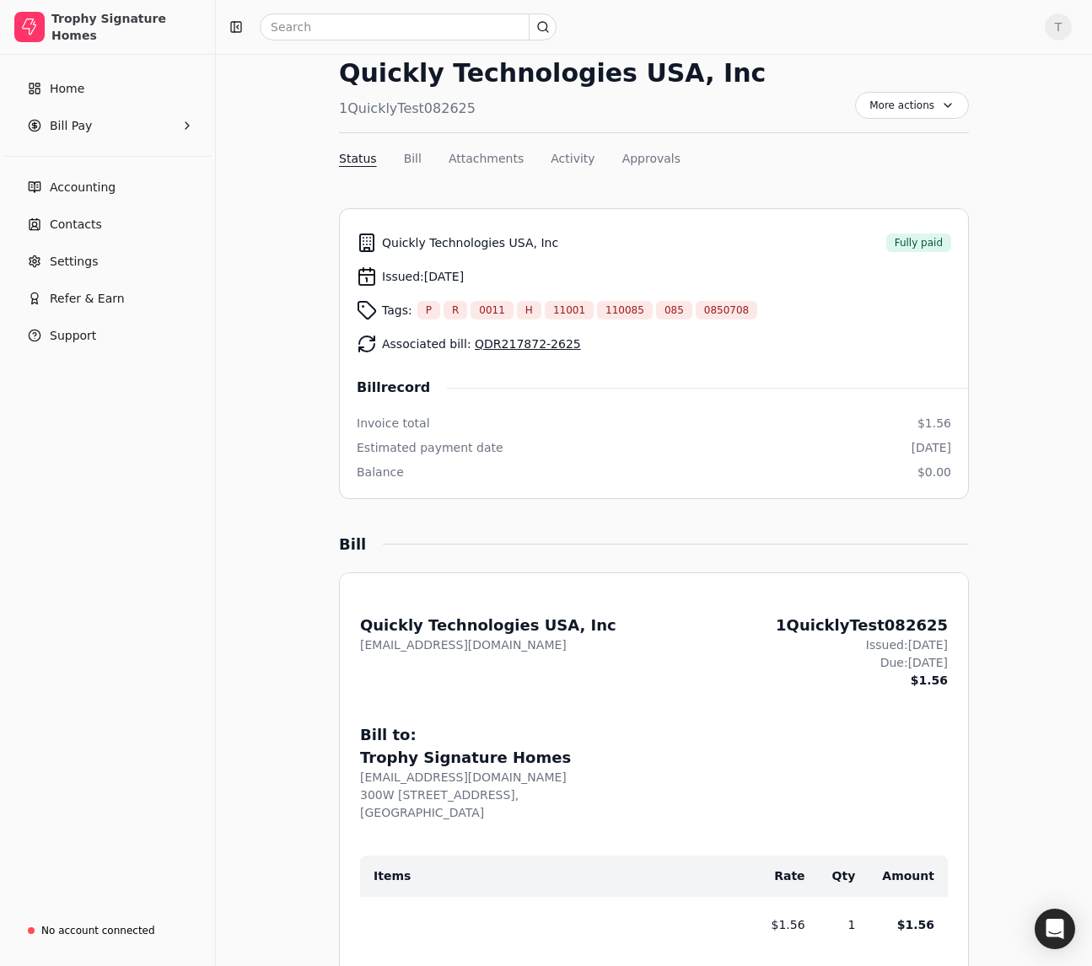
scroll to position [98, 0]
click at [947, 109] on span "More actions" at bounding box center [912, 106] width 114 height 27
click at [998, 153] on div "Bills 1QuicklyTest082625 Ready to sync with accounting Quickly Technologies USA…" at bounding box center [653, 962] width 835 height 1909
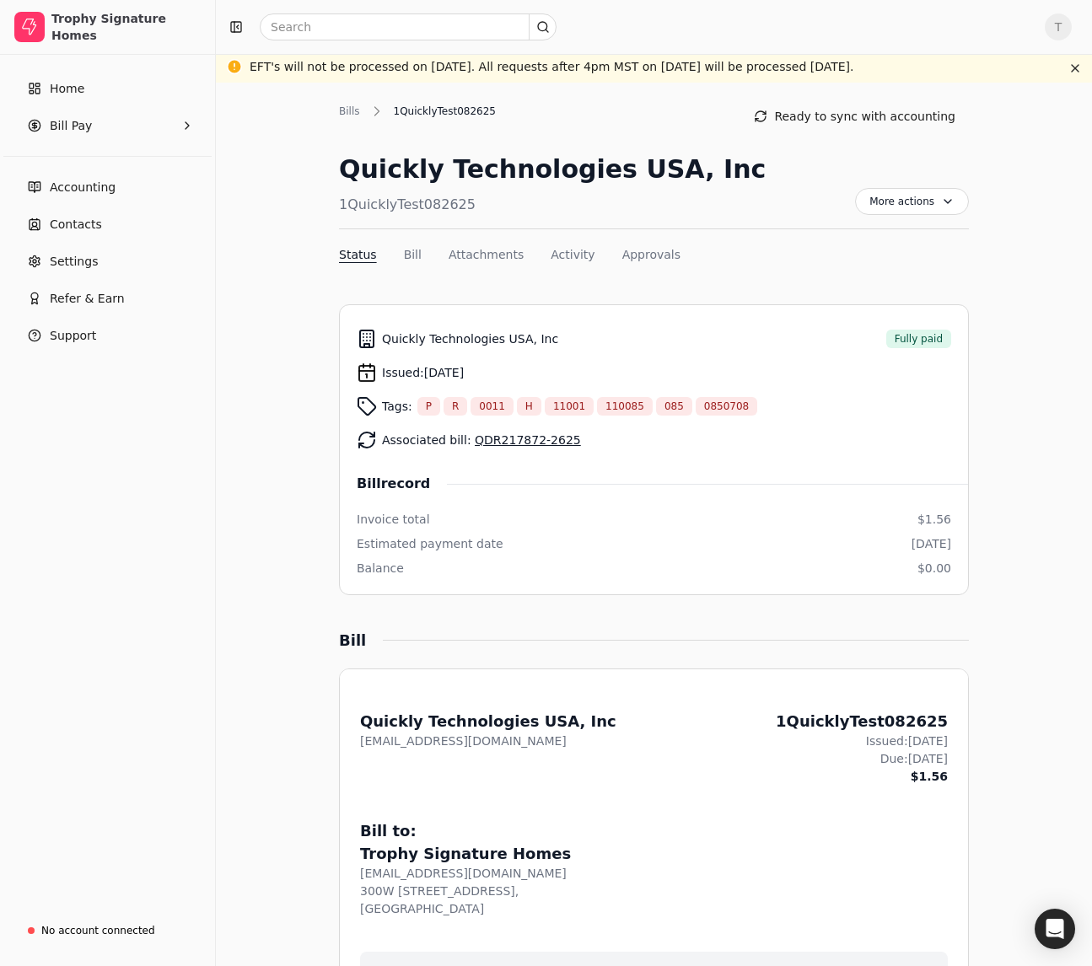
scroll to position [0, 0]
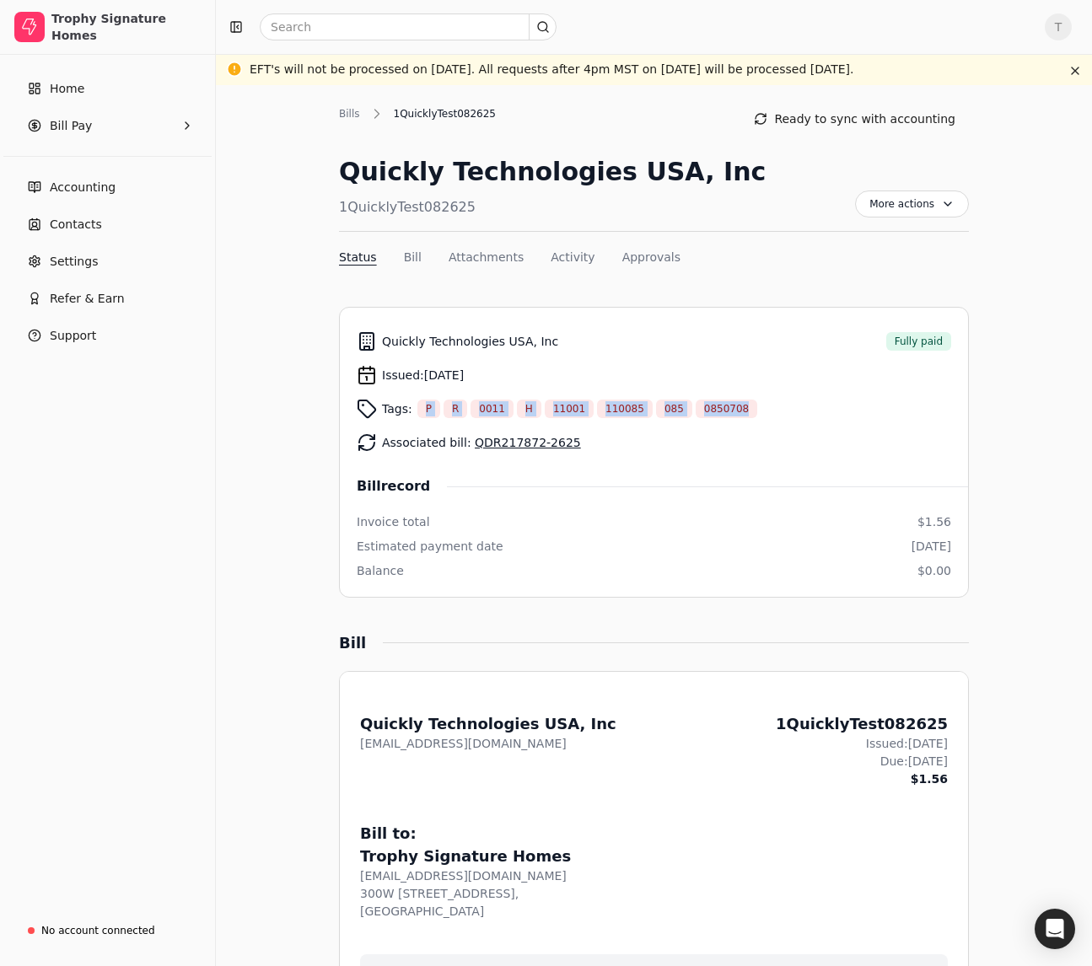
drag, startPoint x: 416, startPoint y: 405, endPoint x: 830, endPoint y: 424, distance: 414.3
click at [830, 424] on div "Tags: P R 0011 H 11001 110085 085 0850708" at bounding box center [654, 409] width 594 height 34
click at [829, 425] on div "Tags: P R 0011 H 11001 110085 085 0850708" at bounding box center [654, 409] width 594 height 34
click at [774, 256] on nav "Status Bill Attachments Activity Approvals" at bounding box center [654, 261] width 630 height 24
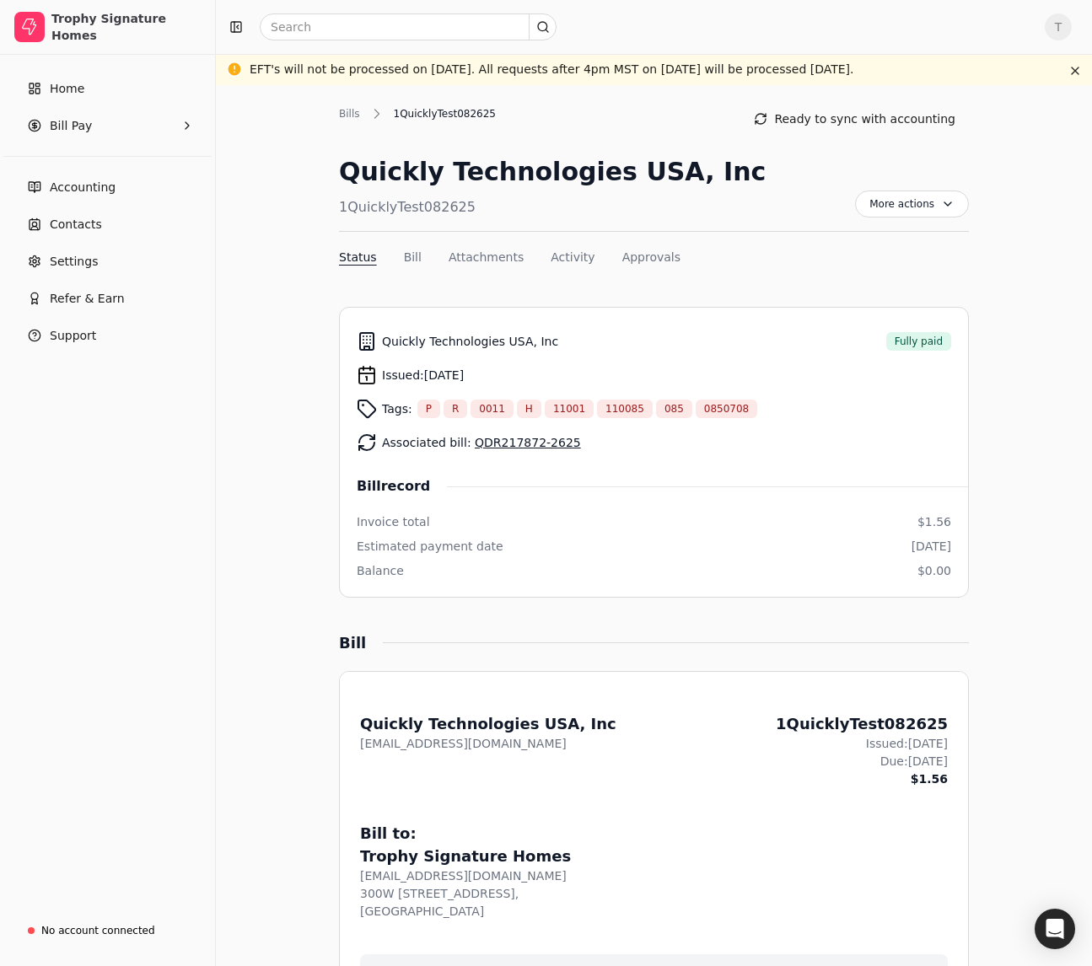
click at [564, 214] on div "1QuicklyTest082625" at bounding box center [552, 207] width 427 height 20
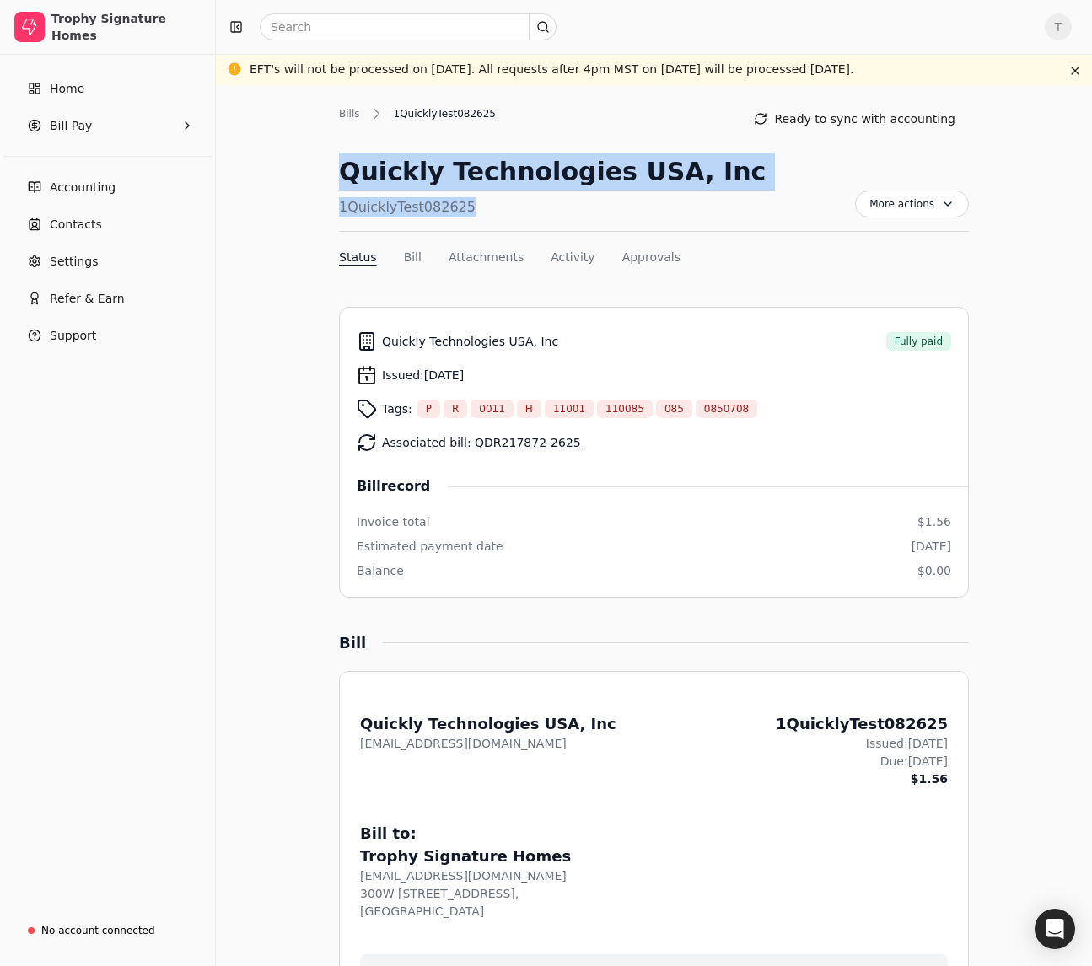
drag, startPoint x: 486, startPoint y: 207, endPoint x: 297, endPoint y: 158, distance: 195.9
